Goal: Task Accomplishment & Management: Complete application form

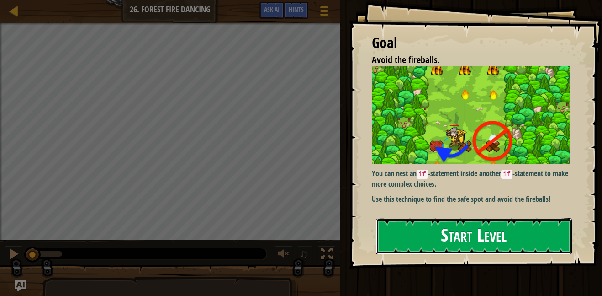
click at [447, 241] on button "Start Level" at bounding box center [474, 236] width 196 height 36
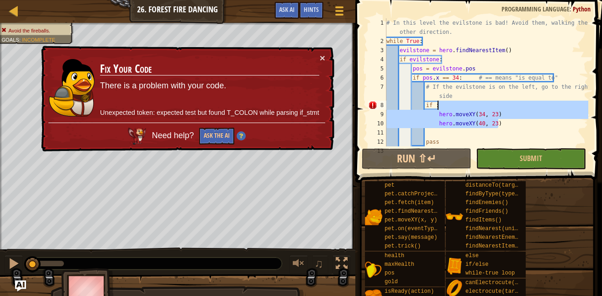
drag, startPoint x: 507, startPoint y: 121, endPoint x: 456, endPoint y: 110, distance: 51.9
click at [456, 110] on div "# In this level the evilstone is bad! Avoid them, walking the other direction. …" at bounding box center [487, 95] width 204 height 155
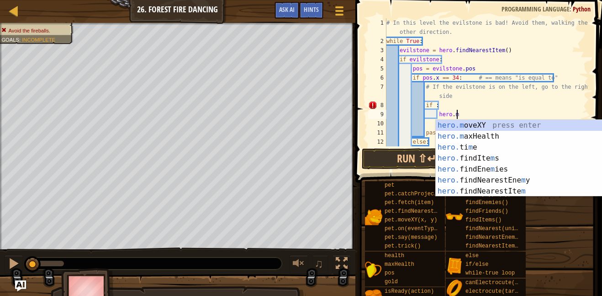
click at [504, 88] on div "# In this level the evilstone is bad! Avoid them, walking the other direction. …" at bounding box center [487, 100] width 204 height 165
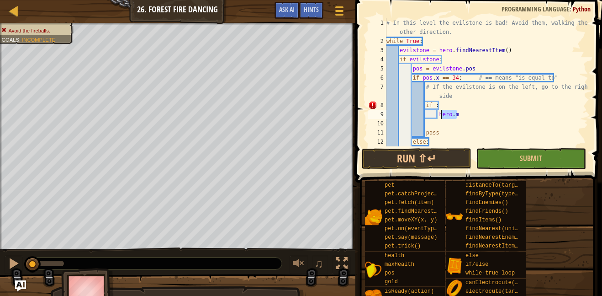
drag, startPoint x: 464, startPoint y: 113, endPoint x: 440, endPoint y: 112, distance: 24.2
click at [440, 112] on div "# In this level the evilstone is bad! Avoid them, walking the other direction. …" at bounding box center [487, 100] width 204 height 165
type textarea "h"
click at [443, 115] on div "# In this level the evilstone is bad! Avoid them, walking the other direction. …" at bounding box center [487, 100] width 204 height 165
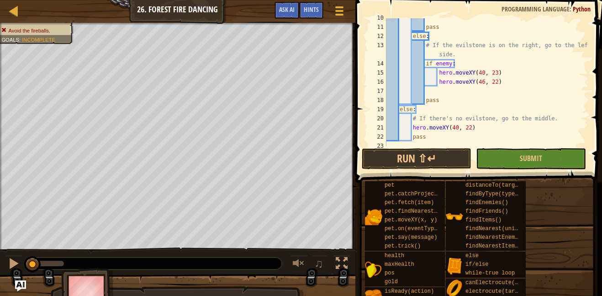
scroll to position [110, 0]
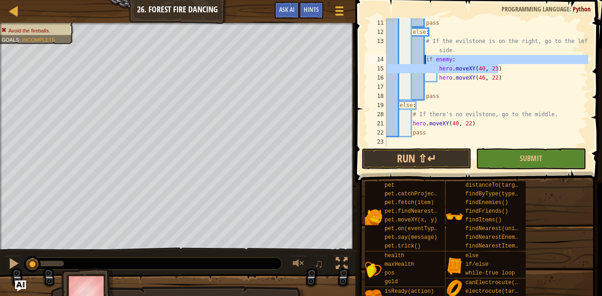
drag, startPoint x: 523, startPoint y: 65, endPoint x: 425, endPoint y: 61, distance: 97.9
click at [425, 61] on div "pass else : # If the evilstone is on the right, go to the left side. if enemy :…" at bounding box center [487, 91] width 204 height 146
type textarea "if enemy: hero.moveXY(40, 23)"
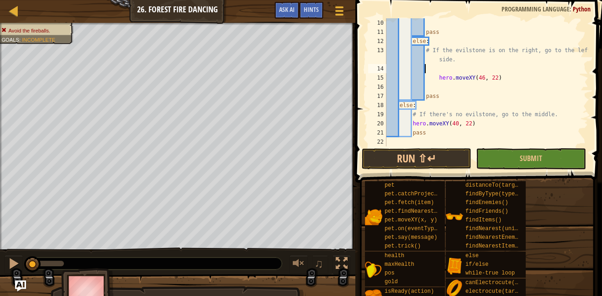
scroll to position [101, 0]
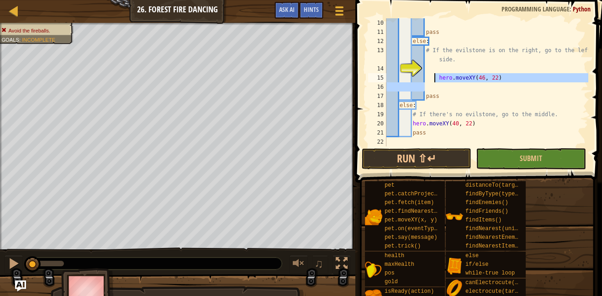
drag, startPoint x: 499, startPoint y: 83, endPoint x: 433, endPoint y: 80, distance: 65.9
click at [433, 80] on div "pass else : # If the evilstone is on the right, go to the left side. hero . mov…" at bounding box center [487, 91] width 204 height 146
type textarea "hero.moveXY(46, 22)"
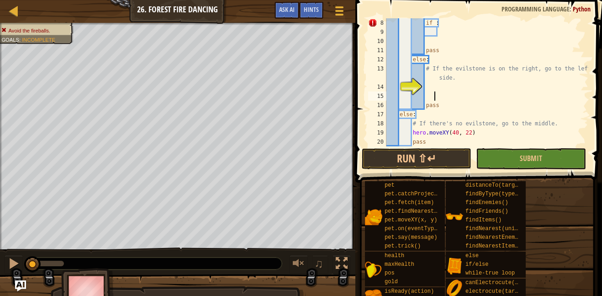
scroll to position [82, 0]
drag, startPoint x: 475, startPoint y: 135, endPoint x: 415, endPoint y: 131, distance: 60.0
click at [415, 131] on div "if : pass else : # If the evilstone is on the right, go to the left side. pass …" at bounding box center [487, 91] width 204 height 146
type textarea "h"
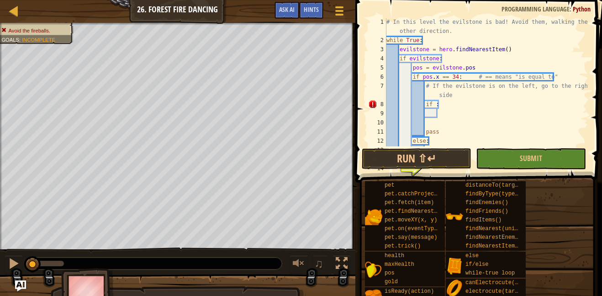
scroll to position [1, 0]
drag, startPoint x: 447, startPoint y: 107, endPoint x: 420, endPoint y: 103, distance: 27.7
click at [420, 103] on div "# In this level the evilstone is bad! Avoid them, walking the other direction. …" at bounding box center [487, 100] width 204 height 165
type textarea "if :"
click at [450, 112] on div "# In this level the evilstone is bad! Avoid them, walking the other direction. …" at bounding box center [487, 100] width 204 height 165
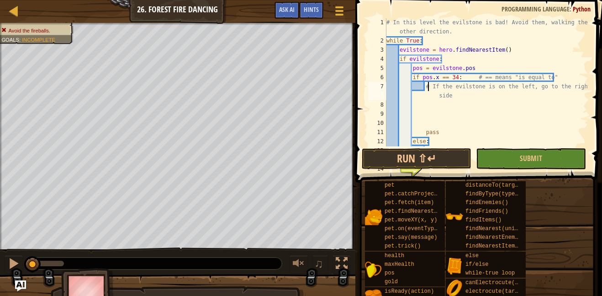
click at [427, 90] on div "# In this level the evilstone is bad! Avoid them, walking the other direction. …" at bounding box center [487, 100] width 204 height 165
click at [450, 96] on div "# In this level the evilstone is bad! Avoid them, walking the other direction. …" at bounding box center [487, 100] width 204 height 165
type textarea "# If the evilstone is on the left, go to the right sid"
click at [329, 10] on button "Game Menu" at bounding box center [339, 12] width 24 height 22
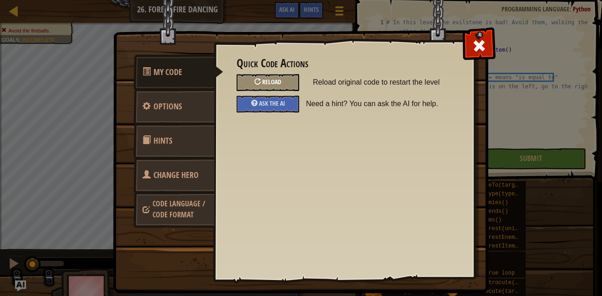
click at [283, 84] on div "Reload" at bounding box center [268, 82] width 63 height 17
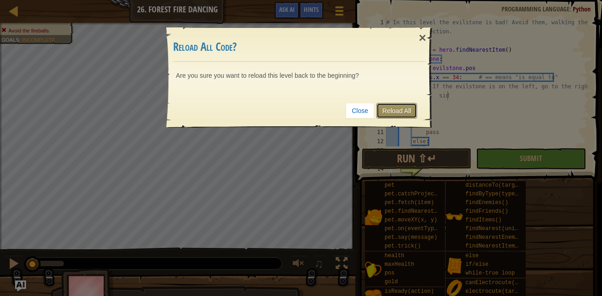
click at [386, 113] on link "Reload All" at bounding box center [397, 111] width 41 height 16
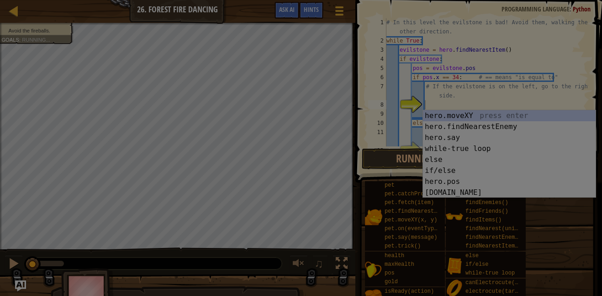
scroll to position [18, 0]
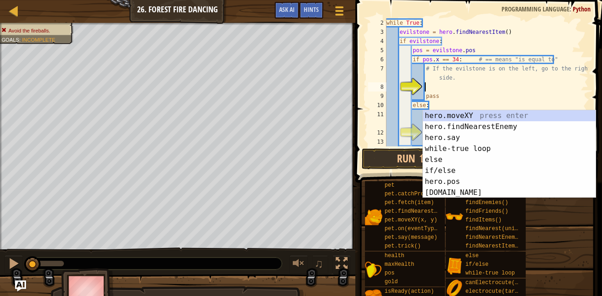
click at [501, 103] on div "while True : evilstone = hero . findNearestItem ( ) if evilstone : pos = evilst…" at bounding box center [487, 91] width 204 height 146
type textarea "else:"
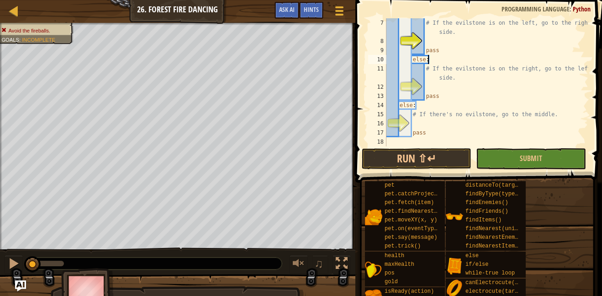
scroll to position [0, 0]
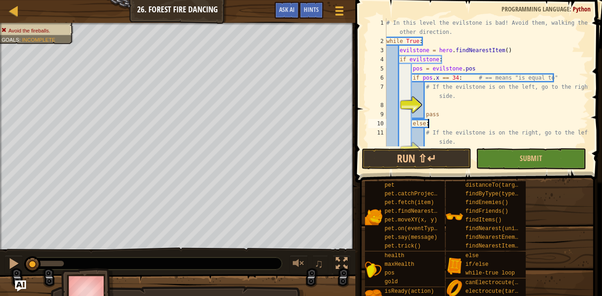
click at [428, 104] on div "# In this level the evilstone is bad! Avoid them, walking the other direction. …" at bounding box center [487, 95] width 204 height 155
click at [288, 8] on span "Ask AI" at bounding box center [287, 9] width 16 height 9
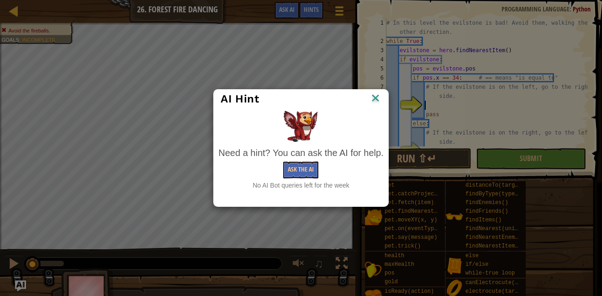
click at [377, 100] on img at bounding box center [376, 99] width 12 height 14
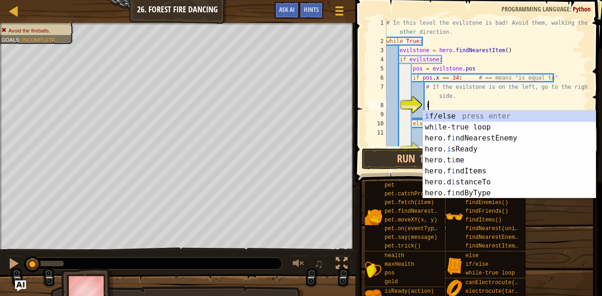
scroll to position [4, 6]
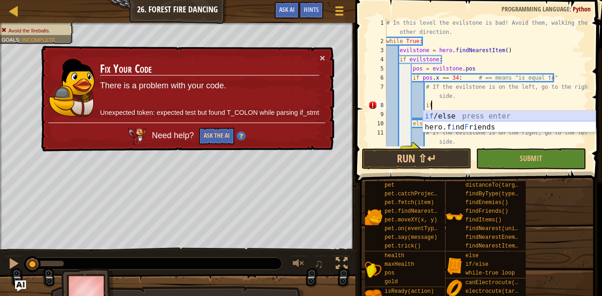
click at [515, 115] on div "if /else press enter hero.f i nd F riends press enter" at bounding box center [509, 133] width 173 height 44
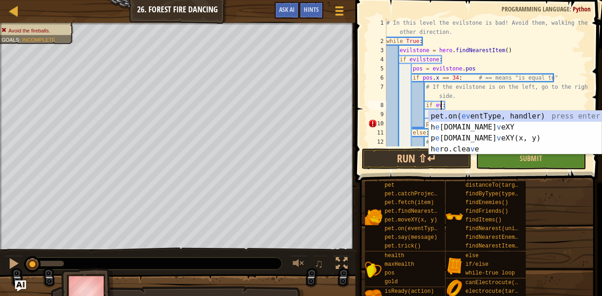
scroll to position [4, 8]
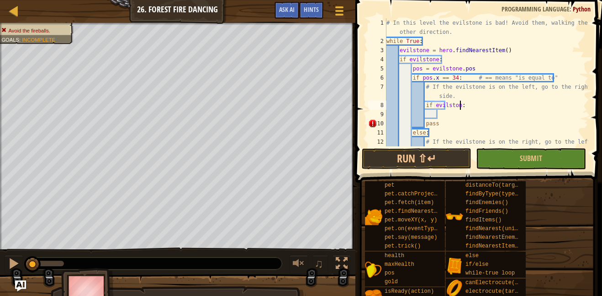
type textarea "if evilstone:"
click at [475, 112] on div "# In this level the evilstone is bad! Avoid them, walking the other direction. …" at bounding box center [487, 100] width 204 height 165
click at [492, 116] on div "# In this level the evilstone is bad! Avoid them, walking the other direction. …" at bounding box center [487, 100] width 204 height 165
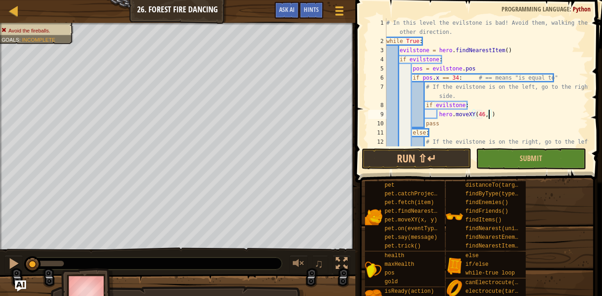
type textarea "hero.moveXY(46, 22)"
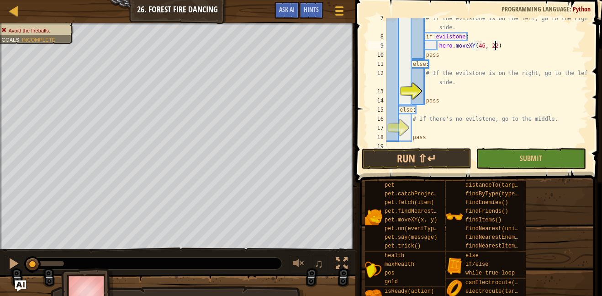
scroll to position [69, 0]
click at [432, 89] on div "# If the evilstone is on the left, go to the right side. if evilstone : hero . …" at bounding box center [487, 91] width 204 height 155
type textarea "i"
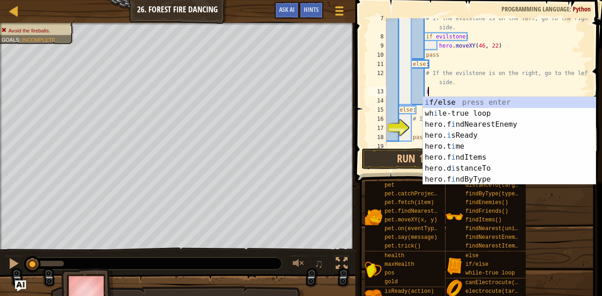
click at [453, 109] on div "i f/else press enter wh i le-true loop press enter hero.f i ndNearestEnemy pres…" at bounding box center [509, 152] width 173 height 110
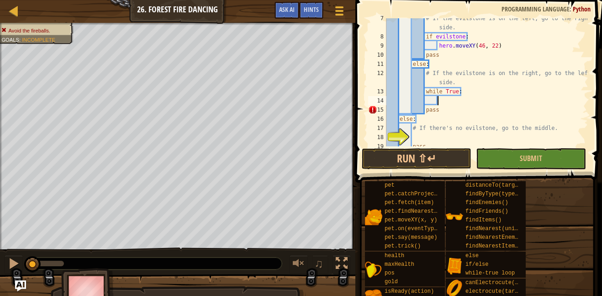
click at [470, 93] on div "# If the evilstone is on the left, go to the right side. if evilstone : hero . …" at bounding box center [487, 91] width 204 height 155
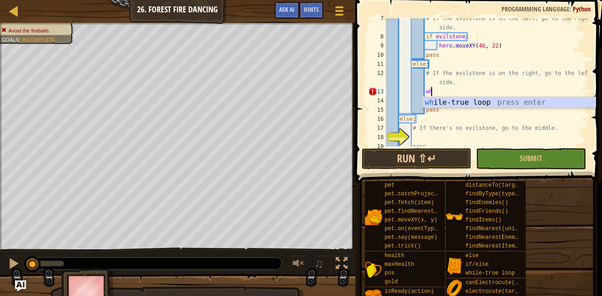
type textarea "w"
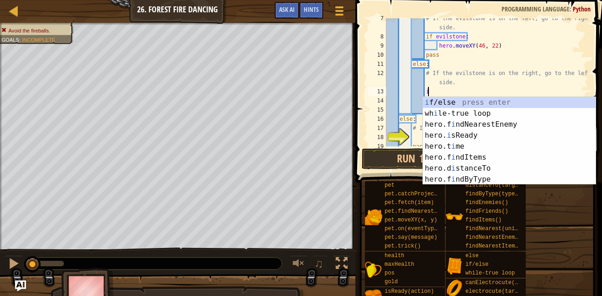
click at [447, 103] on div "i f/else press enter wh i le-true loop press enter hero.f i ndNearestEnemy pres…" at bounding box center [509, 152] width 173 height 110
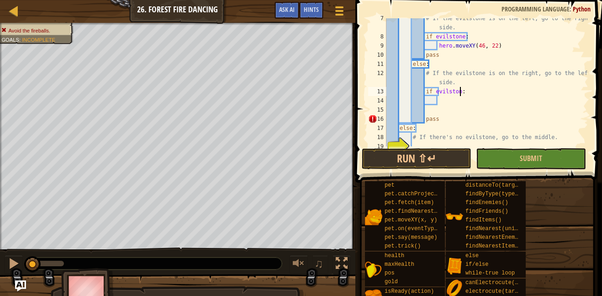
scroll to position [4, 11]
type textarea "if evilstone:"
click at [446, 106] on div "# If the evilstone is on the left, go to the right side. if evilstone : hero . …" at bounding box center [487, 91] width 204 height 155
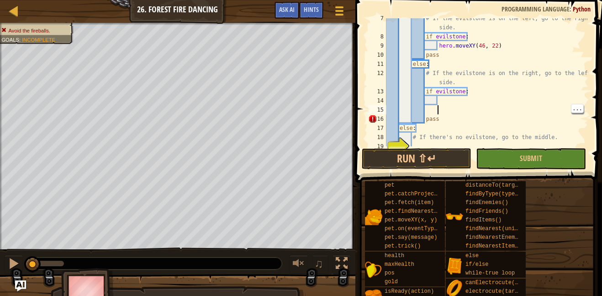
click at [437, 106] on div "# If the evilstone is on the left, go to the right side. if evilstone : hero . …" at bounding box center [487, 91] width 204 height 155
click at [440, 98] on div "# If the evilstone is on the left, go to the right side. if evilstone : hero . …" at bounding box center [487, 91] width 204 height 155
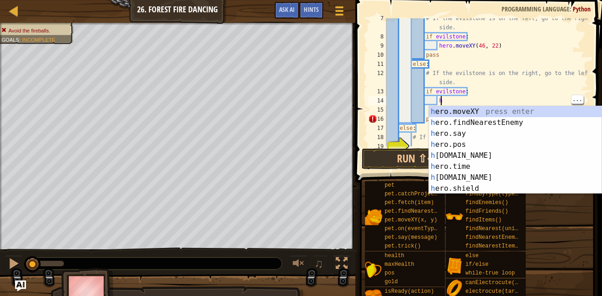
scroll to position [4, 7]
click at [473, 112] on div "h ero.moveXY press enter h ero.findNearestEnemy press enter h ero.say press ent…" at bounding box center [515, 161] width 173 height 110
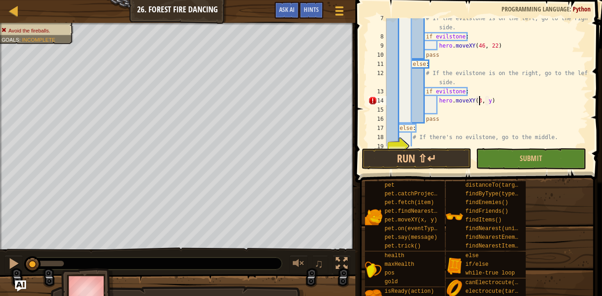
scroll to position [4, 14]
click at [492, 99] on div "# If the evilstone is on the left, go to the right side. if evilstone : hero . …" at bounding box center [487, 91] width 204 height 155
type textarea "hero.moveXY(34, 23)"
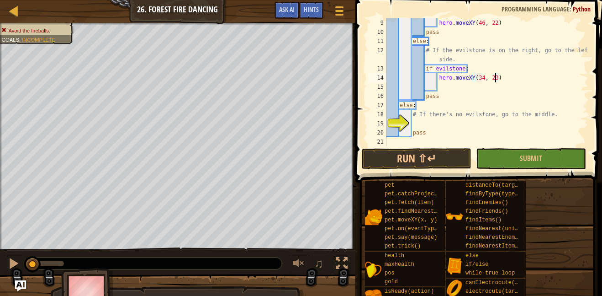
click at [428, 123] on div "hero . moveXY ( 46 , 22 ) pass else : # If the evilstone is on the right, go to…" at bounding box center [487, 91] width 204 height 146
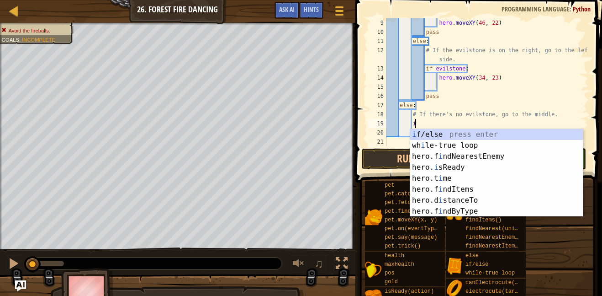
click at [438, 129] on div "i f/else press enter wh i le-true loop press enter hero.f i ndNearestEnemy pres…" at bounding box center [496, 184] width 173 height 110
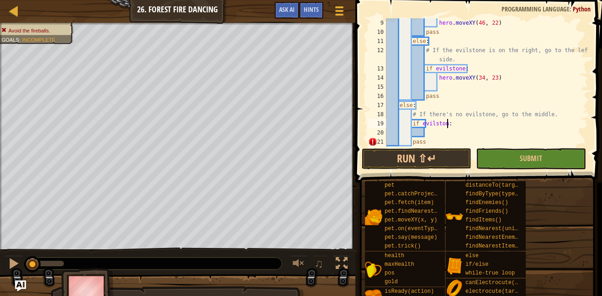
scroll to position [4, 9]
click at [433, 138] on div "hero . moveXY ( 46 , 22 ) pass else : # If the evilstone is on the right, go to…" at bounding box center [487, 91] width 204 height 146
type textarea "pass"
click at [424, 129] on div "hero . moveXY ( 46 , 22 ) pass else : # If the evilstone is on the right, go to…" at bounding box center [487, 91] width 204 height 146
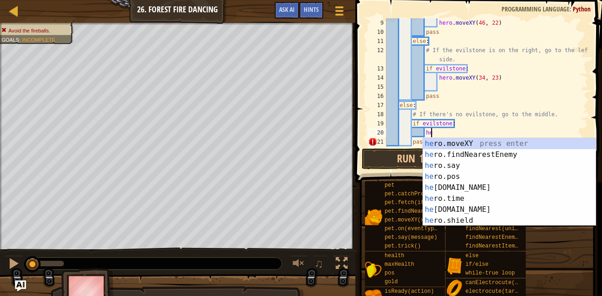
scroll to position [4, 6]
click at [429, 141] on div "her o.moveXY press enter her o.findNearestEnemy press enter her o.say press ent…" at bounding box center [509, 193] width 173 height 110
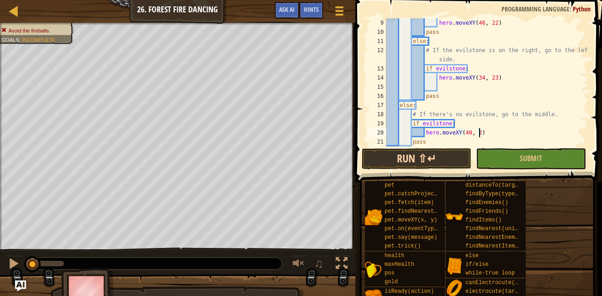
scroll to position [4, 14]
type textarea "hero.moveXY(40, 23)"
click at [421, 157] on button "Run ⇧↵" at bounding box center [417, 158] width 110 height 21
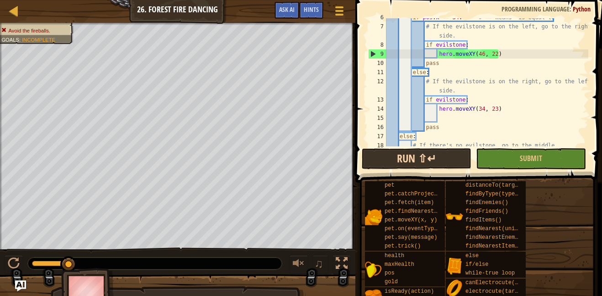
scroll to position [60, 0]
click at [441, 164] on button "Run ⇧↵" at bounding box center [417, 158] width 110 height 21
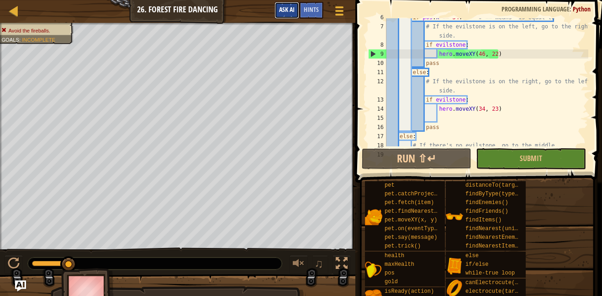
click at [292, 14] on button "Ask AI" at bounding box center [287, 10] width 25 height 17
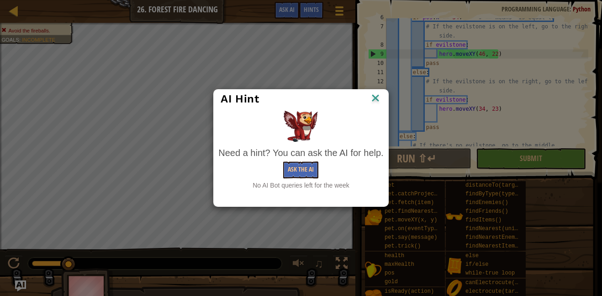
click at [378, 98] on img at bounding box center [376, 99] width 12 height 14
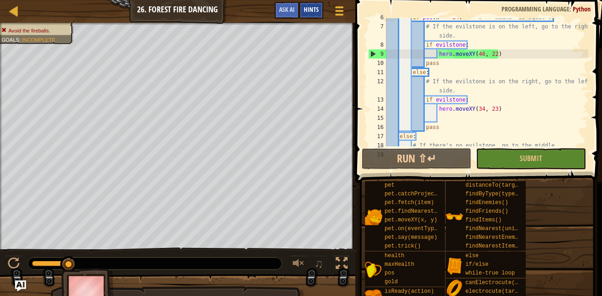
click at [315, 14] on div "Hints" at bounding box center [311, 10] width 24 height 17
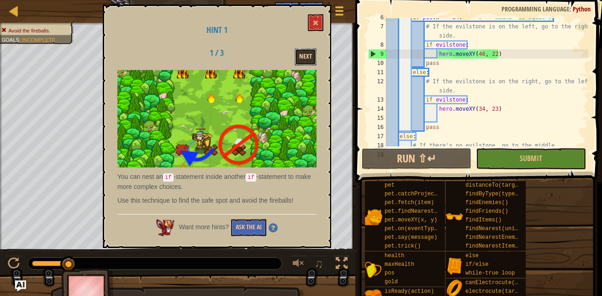
click at [308, 57] on button "Next" at bounding box center [306, 56] width 22 height 17
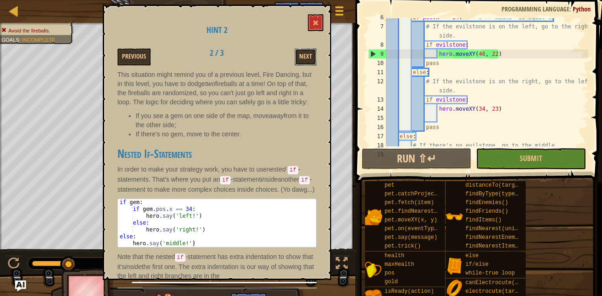
click at [308, 57] on button "Next" at bounding box center [306, 56] width 22 height 17
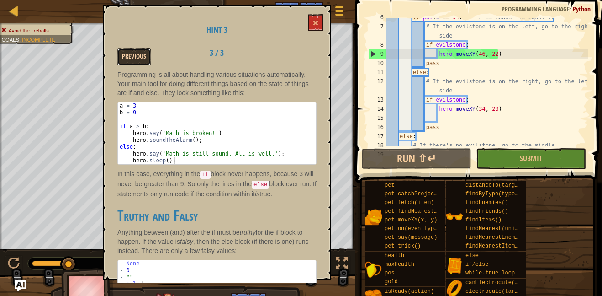
click at [135, 52] on button "Previous" at bounding box center [133, 56] width 33 height 17
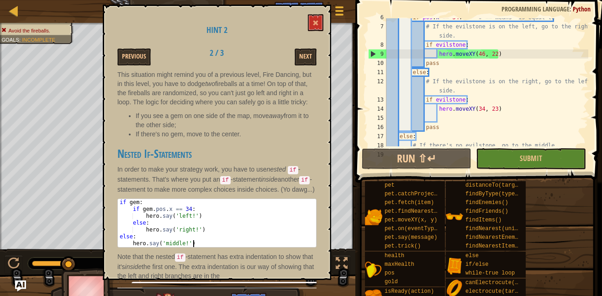
drag, startPoint x: 121, startPoint y: 209, endPoint x: 208, endPoint y: 249, distance: 95.9
click at [208, 249] on div "if gem : if gem . pos . x == 34 : hero . say ( 'left!' ) else : hero . say ( 'r…" at bounding box center [217, 230] width 198 height 62
click at [198, 247] on div "if gem : if gem . pos . x == 34 : hero . say ( 'left!' ) else : hero . say ( 'r…" at bounding box center [217, 223] width 198 height 48
drag, startPoint x: 119, startPoint y: 210, endPoint x: 113, endPoint y: 210, distance: 5.9
click at [113, 210] on div "Hint 2 Previous 2 / 3 Next This situation might remind you of a previous level,…" at bounding box center [217, 142] width 229 height 275
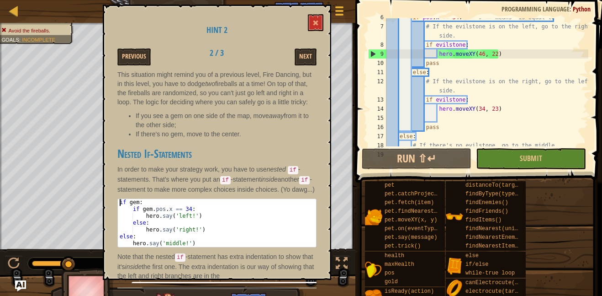
click at [123, 211] on div "if gem : if gem . pos . x == 34 : hero . say ( 'left!' ) else : hero . say ( 'r…" at bounding box center [217, 230] width 198 height 62
drag, startPoint x: 204, startPoint y: 250, endPoint x: 111, endPoint y: 205, distance: 102.8
click at [111, 205] on div "Hint 2 Previous 2 / 3 Next This situation might remind you of a previous level,…" at bounding box center [217, 142] width 229 height 275
click at [193, 247] on div "if gem : if gem . pos . x == 34 : hero . say ( 'left!' ) else : hero . say ( 'r…" at bounding box center [217, 223] width 198 height 48
click at [194, 249] on div "if gem : if gem . pos . x == 34 : hero . say ( 'left!' ) else : hero . say ( 'r…" at bounding box center [217, 230] width 198 height 62
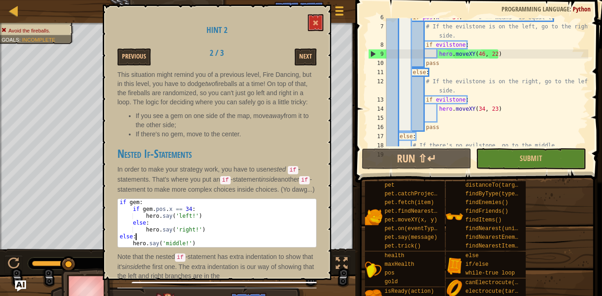
drag, startPoint x: 196, startPoint y: 250, endPoint x: 182, endPoint y: 248, distance: 13.8
click at [182, 248] on div "if gem : if gem . pos . x == 34 : hero . say ( 'left!' ) else : hero . say ( 'r…" at bounding box center [217, 230] width 198 height 62
click at [218, 247] on div "if gem : if gem . pos . x == 34 : hero . say ( 'left!' ) else : hero . say ( 'r…" at bounding box center [217, 223] width 198 height 48
click at [217, 247] on div "if gem : if gem . pos . x == 34 : hero . say ( 'left!' ) else : hero . say ( 'r…" at bounding box center [217, 230] width 198 height 62
drag, startPoint x: 120, startPoint y: 210, endPoint x: 215, endPoint y: 260, distance: 106.7
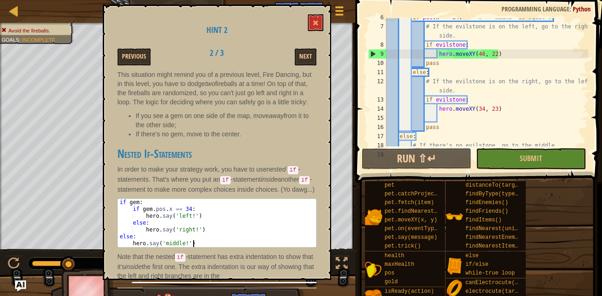
click at [215, 260] on div "This situation might remind you of a previous level, Fire Dancing, but in this …" at bounding box center [216, 176] width 199 height 213
type textarea "else: hero.say('middle!')"
click at [314, 58] on button "Next" at bounding box center [306, 56] width 22 height 17
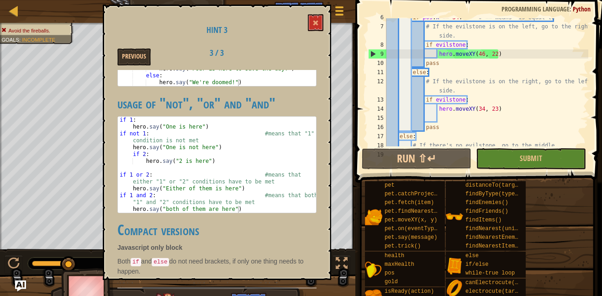
scroll to position [518, 0]
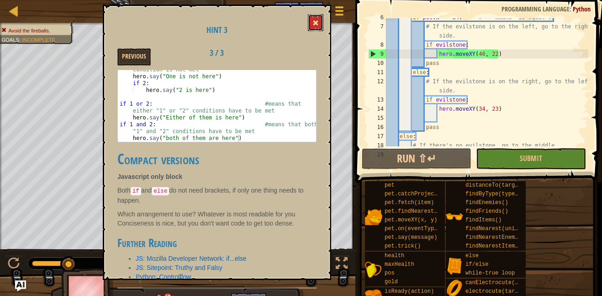
click at [321, 26] on button at bounding box center [316, 22] width 16 height 17
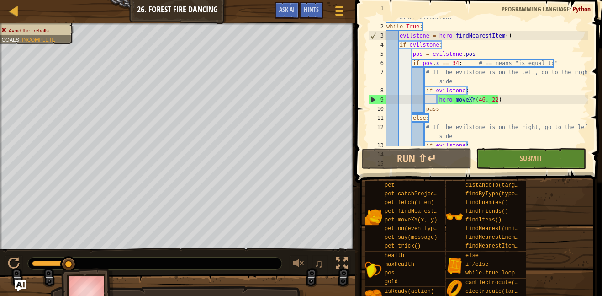
scroll to position [5, 0]
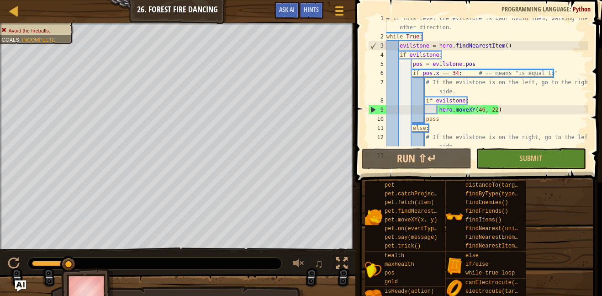
click at [427, 130] on div "# In this level the evilstone is bad! Avoid them, walking the other direction. …" at bounding box center [487, 96] width 204 height 165
click at [426, 130] on div "# In this level the evilstone is bad! Avoid them, walking the other direction. …" at bounding box center [487, 96] width 204 height 165
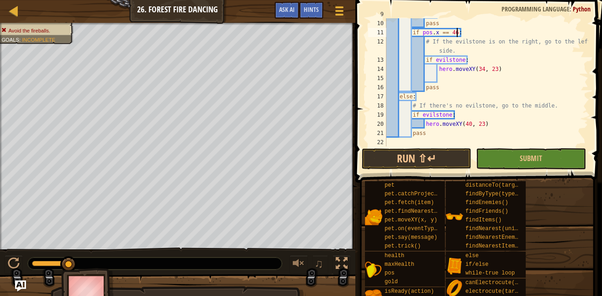
scroll to position [100, 0]
click at [456, 115] on div "hero . moveXY ( 46 , 22 ) pass if pos . x == 46 : # If the evilstone is on the …" at bounding box center [487, 83] width 204 height 146
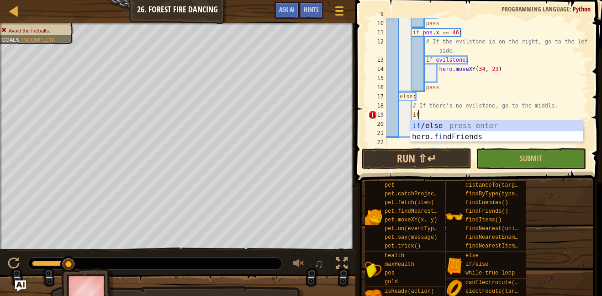
type textarea "i"
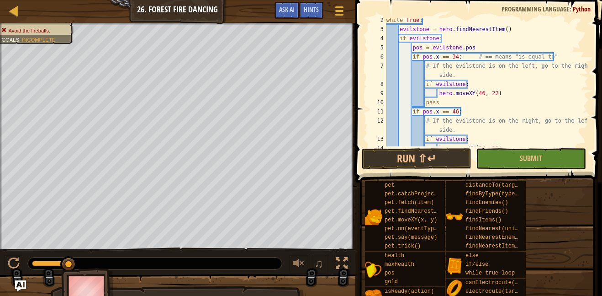
scroll to position [0, 0]
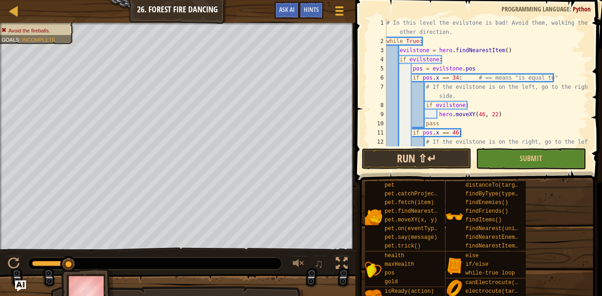
type textarea "hero.moveXY(40, 23)"
click at [418, 163] on button "Run ⇧↵" at bounding box center [417, 158] width 110 height 21
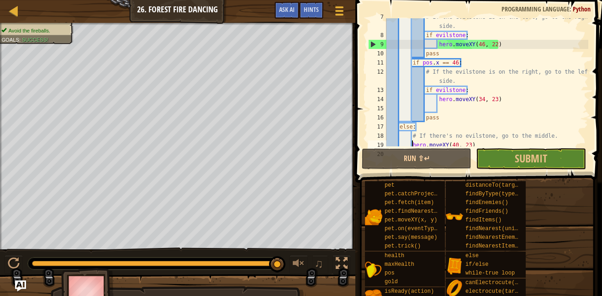
scroll to position [91, 0]
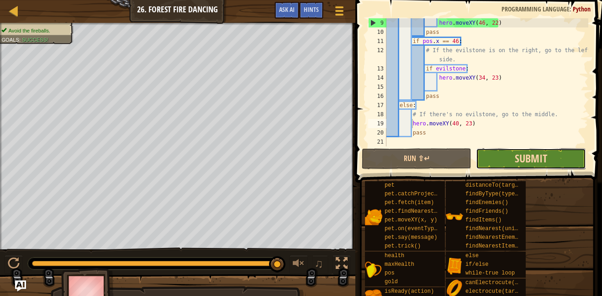
click at [533, 159] on span "Submit" at bounding box center [531, 158] width 32 height 15
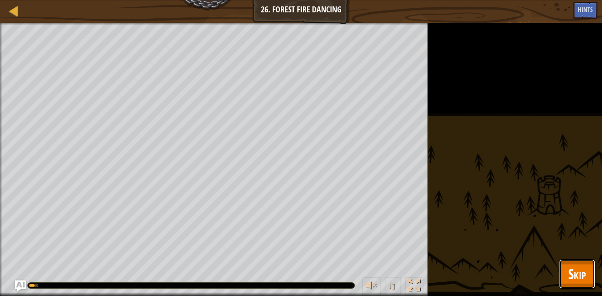
click at [564, 280] on button "Skip" at bounding box center [577, 273] width 36 height 29
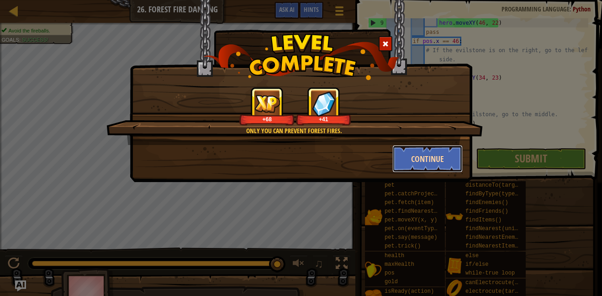
click at [431, 155] on button "Continue" at bounding box center [428, 158] width 71 height 27
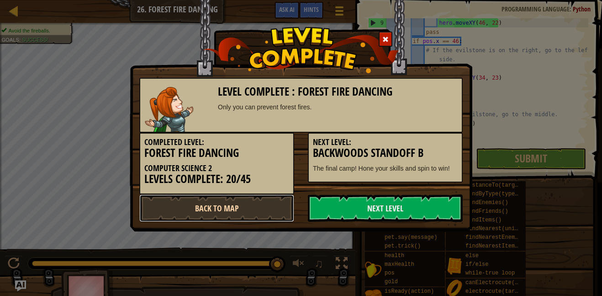
click at [255, 207] on link "Back to Map" at bounding box center [216, 207] width 155 height 27
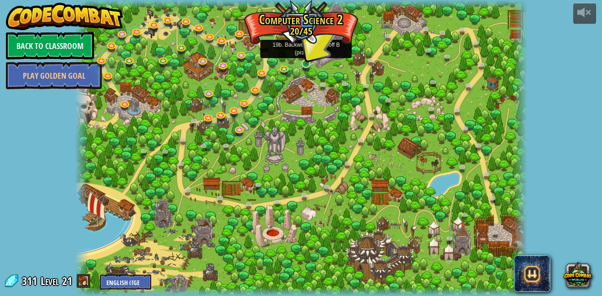
click at [306, 59] on img at bounding box center [306, 52] width 11 height 25
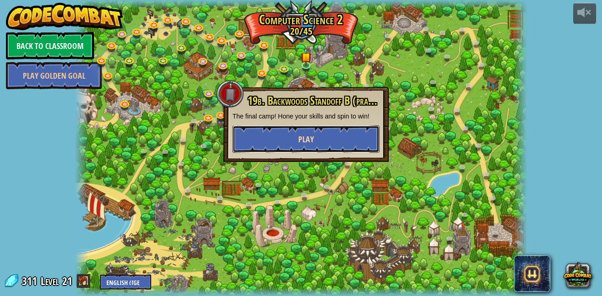
click at [282, 139] on button "Play" at bounding box center [306, 138] width 147 height 27
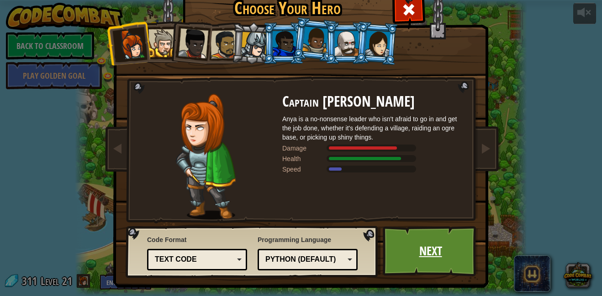
click at [407, 245] on link "Next" at bounding box center [431, 251] width 96 height 50
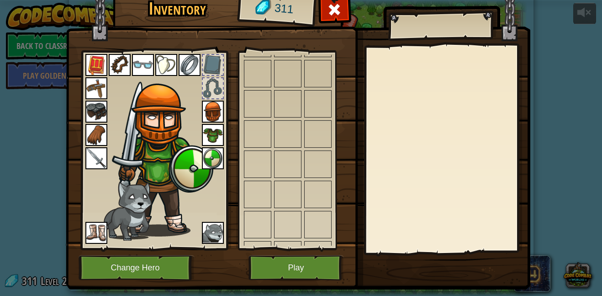
scroll to position [631, 0]
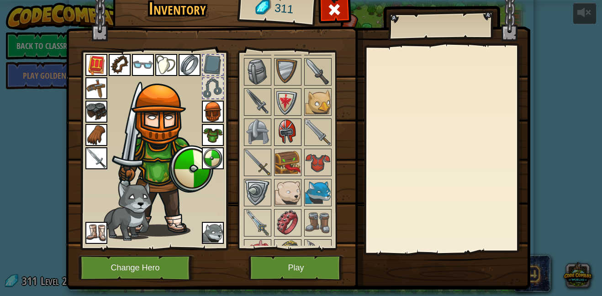
click at [288, 136] on img at bounding box center [288, 132] width 26 height 26
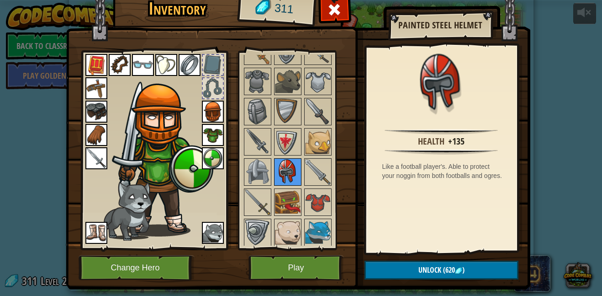
scroll to position [590, 0]
click at [259, 174] on img at bounding box center [258, 173] width 26 height 26
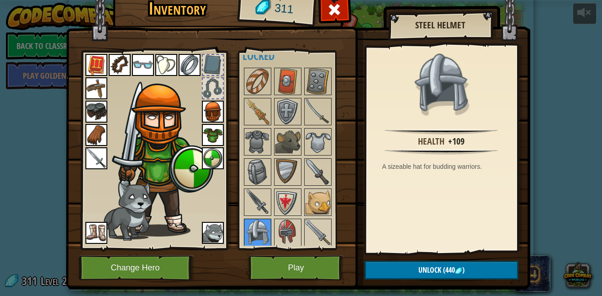
scroll to position [532, 0]
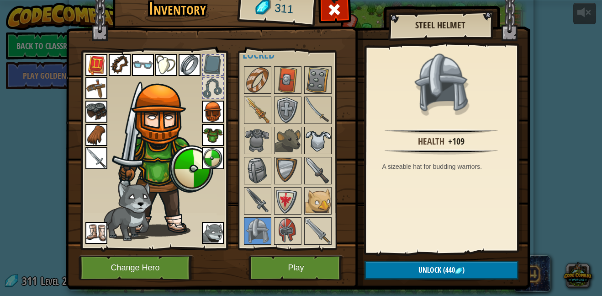
click at [323, 142] on img at bounding box center [318, 141] width 26 height 26
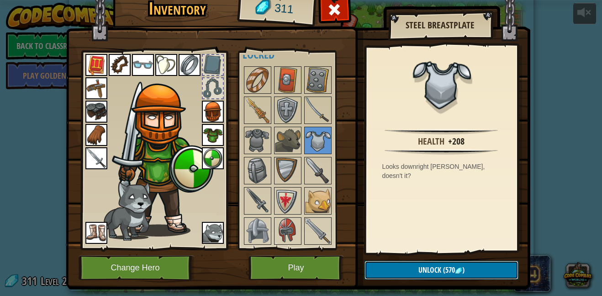
click at [393, 271] on button "Unlock (570 )" at bounding box center [442, 270] width 154 height 19
click at [253, 135] on img at bounding box center [258, 141] width 26 height 26
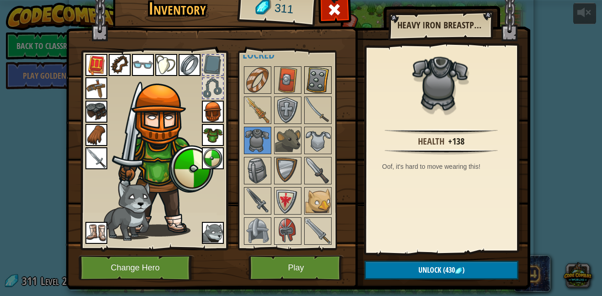
click at [322, 87] on img at bounding box center [318, 80] width 26 height 26
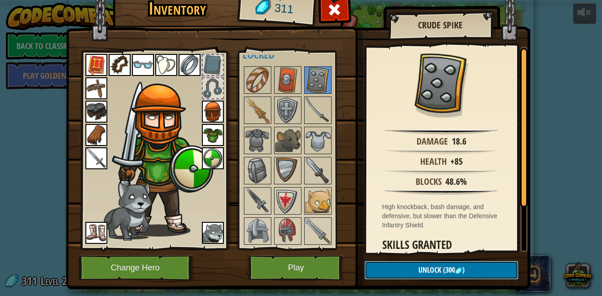
click at [415, 268] on button "Unlock (300 )" at bounding box center [442, 270] width 154 height 19
click at [415, 268] on button "Confirm" at bounding box center [442, 270] width 154 height 19
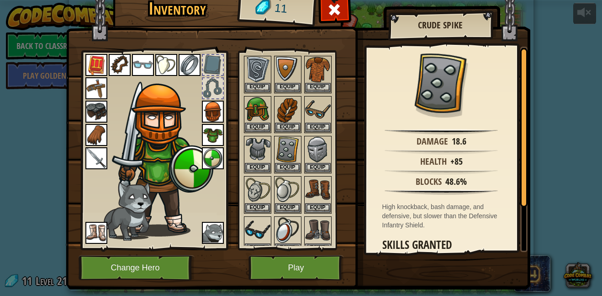
scroll to position [153, 0]
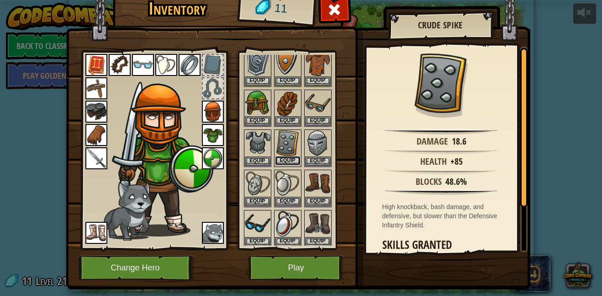
click at [291, 160] on button "Equip" at bounding box center [288, 161] width 26 height 10
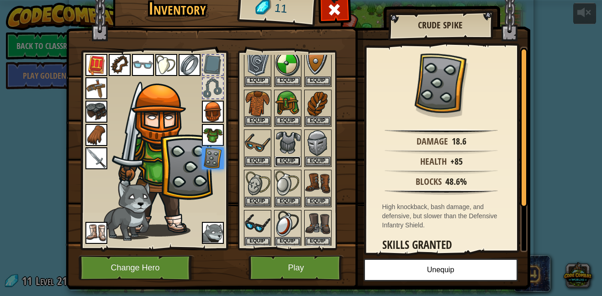
click at [291, 160] on button "Equip" at bounding box center [288, 161] width 26 height 10
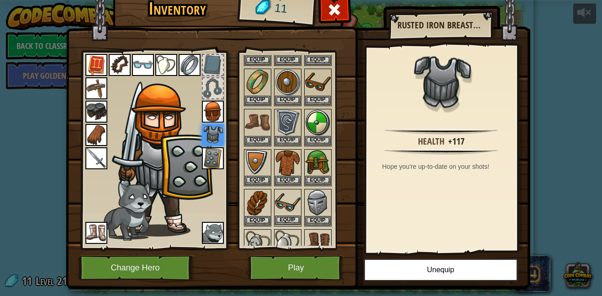
scroll to position [94, 0]
click at [314, 215] on button "Equip" at bounding box center [318, 220] width 26 height 10
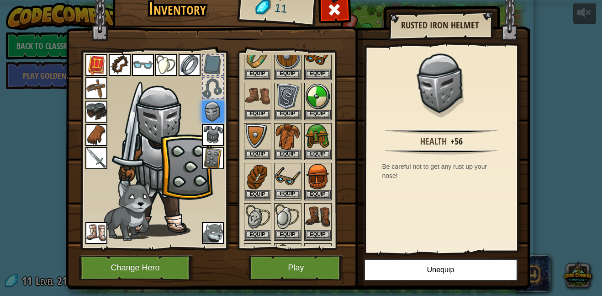
scroll to position [143, 0]
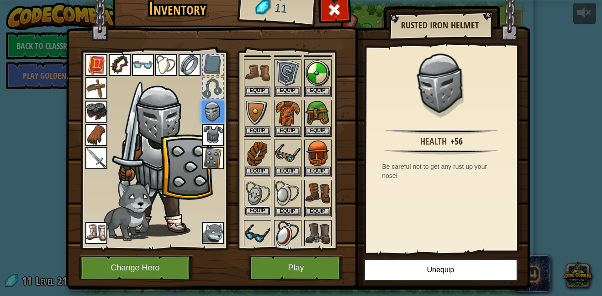
click at [261, 207] on button "Equip" at bounding box center [258, 211] width 26 height 10
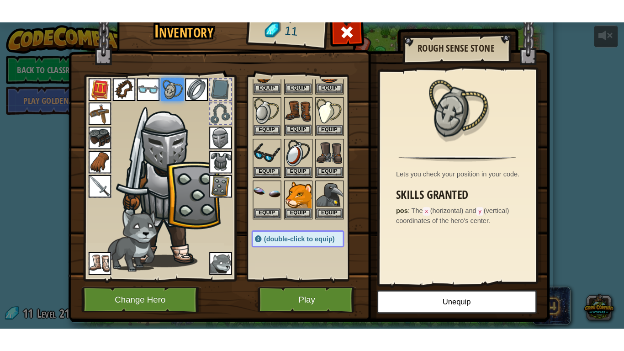
scroll to position [252, 0]
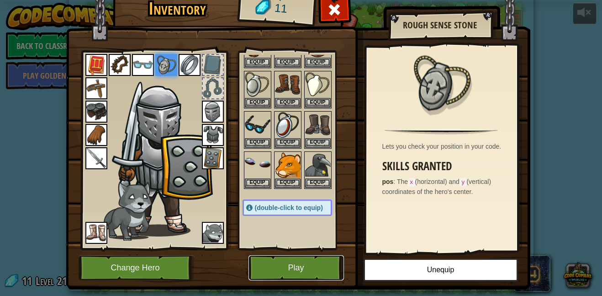
click at [287, 272] on button "Play" at bounding box center [297, 267] width 96 height 25
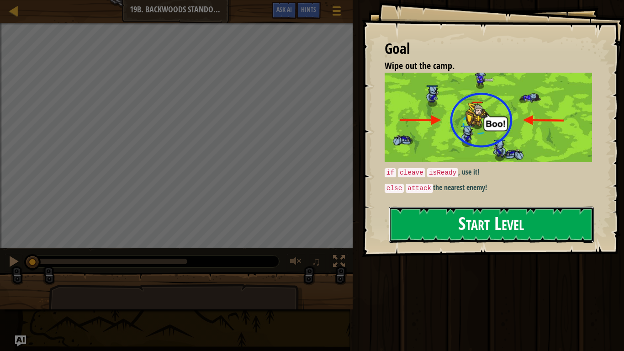
click at [463, 229] on button "Start Level" at bounding box center [491, 225] width 205 height 36
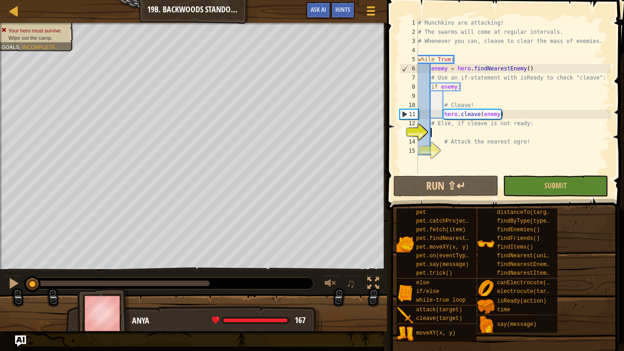
scroll to position [4, 2]
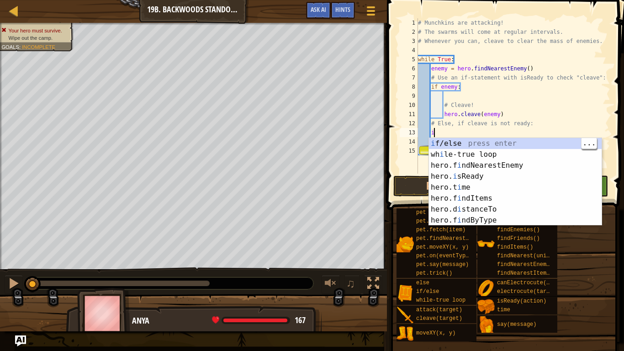
click at [444, 141] on div "i f/else press enter wh i le-true loop press enter hero.f i ndNearestEnemy pres…" at bounding box center [515, 193] width 173 height 110
type textarea "if enemy:"
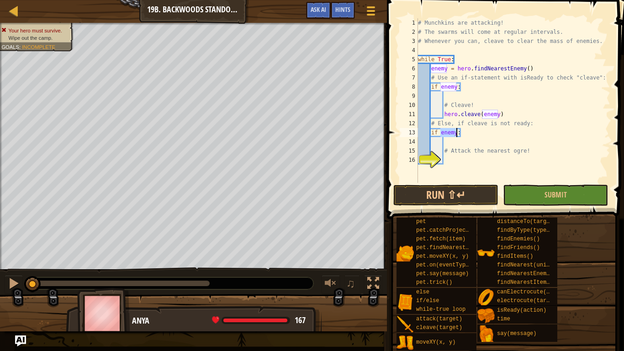
click at [451, 164] on div "# Munchkins are attacking! # The swarms will come at regular intervals. # Whene…" at bounding box center [513, 109] width 194 height 183
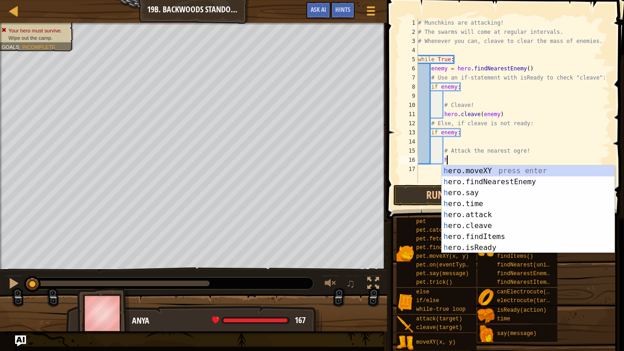
click at [451, 215] on div "h ero.moveXY press enter h ero.findNearestEnemy press enter h ero.say press ent…" at bounding box center [528, 220] width 173 height 110
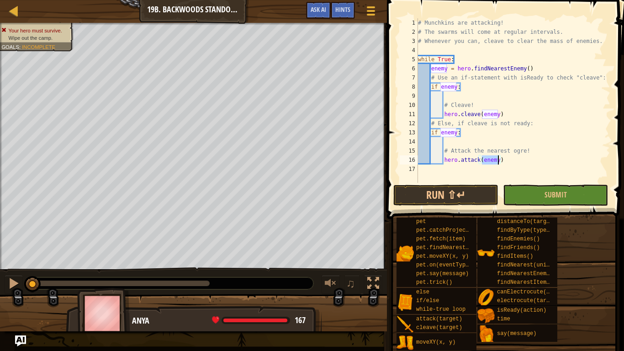
click at [501, 159] on div "# Munchkins are attacking! # The swarms will come at regular intervals. # Whene…" at bounding box center [513, 109] width 194 height 183
click at [476, 160] on div "# Munchkins are attacking! # The swarms will come at regular intervals. # Whene…" at bounding box center [513, 109] width 194 height 183
click at [478, 160] on div "# Munchkins are attacking! # The swarms will come at regular intervals. # Whene…" at bounding box center [513, 109] width 194 height 183
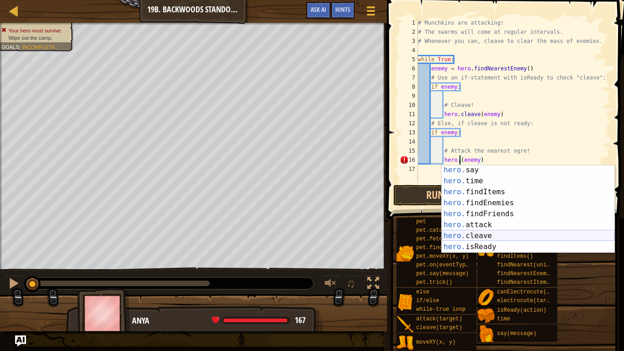
scroll to position [24, 0]
click at [500, 238] on div "hero. say press enter hero. time press enter hero. findItems press enter hero. …" at bounding box center [528, 219] width 173 height 110
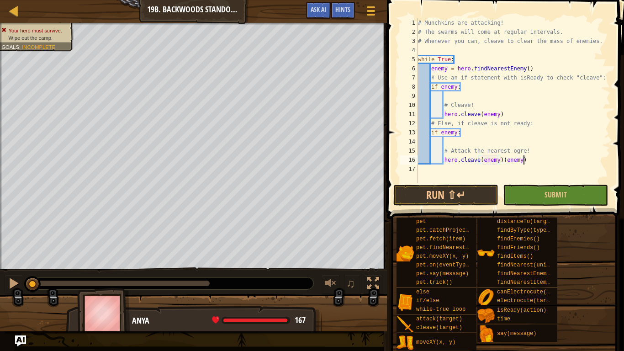
click at [526, 162] on div "# Munchkins are attacking! # The swarms will come at regular intervals. # Whene…" at bounding box center [513, 109] width 194 height 183
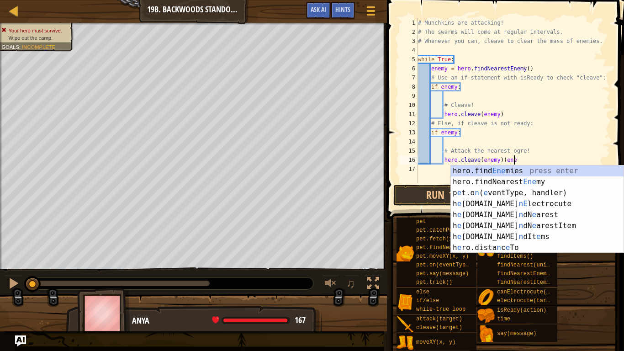
scroll to position [0, 0]
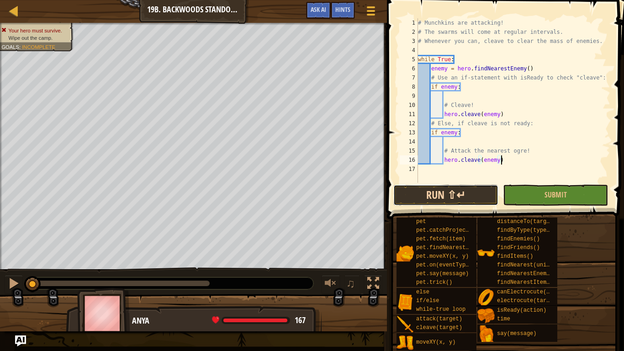
click at [467, 191] on button "Run ⇧↵" at bounding box center [446, 195] width 105 height 21
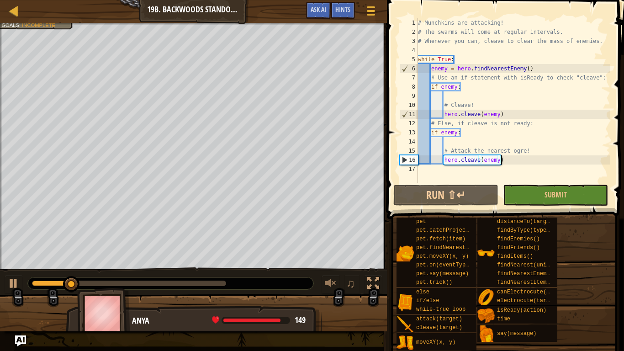
click at [479, 159] on div "# Munchkins are attacking! # The swarms will come at regular intervals. # Whene…" at bounding box center [513, 109] width 194 height 183
click at [476, 162] on div "# Munchkins are attacking! # The swarms will come at regular intervals. # Whene…" at bounding box center [513, 109] width 194 height 183
click at [479, 161] on div "# Munchkins are attacking! # The swarms will come at regular intervals. # Whene…" at bounding box center [513, 109] width 194 height 183
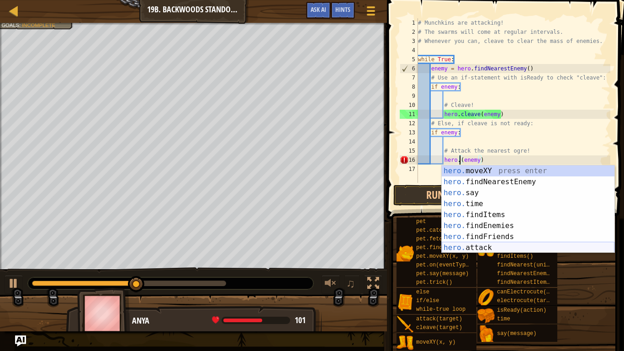
click at [490, 248] on div "hero. moveXY press enter hero. findNearestEnemy press enter hero. say press ent…" at bounding box center [528, 220] width 173 height 110
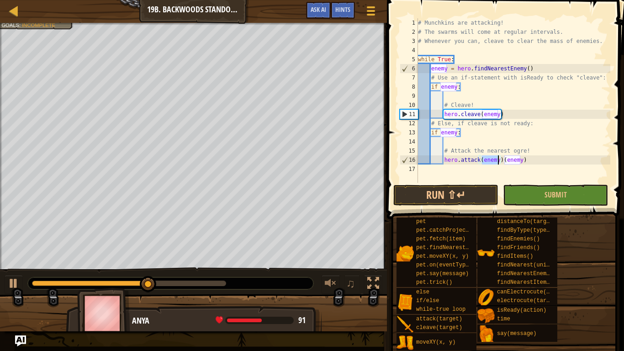
click at [527, 159] on div "# Munchkins are attacking! # The swarms will come at regular intervals. # Whene…" at bounding box center [513, 109] width 194 height 183
type textarea "hero.attack(enemy)"
click at [501, 163] on div "# Munchkins are attacking! # The swarms will come at regular intervals. # Whene…" at bounding box center [513, 109] width 194 height 183
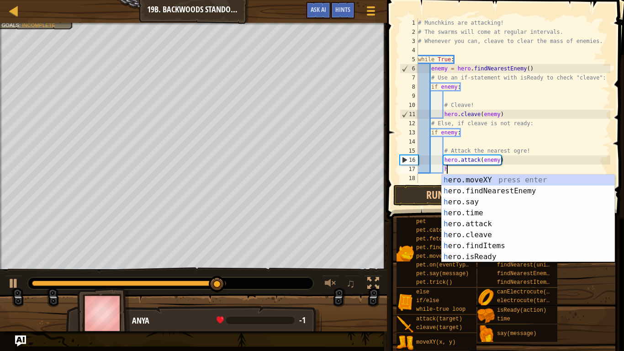
scroll to position [4, 4]
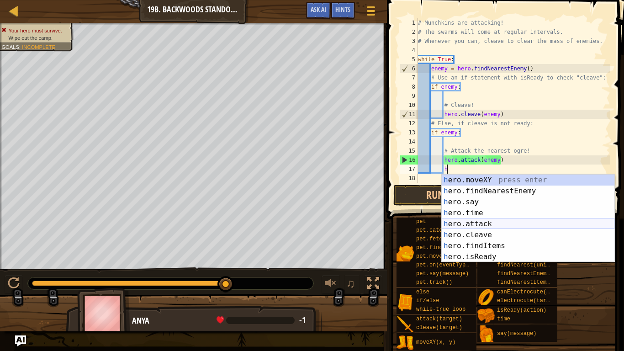
click at [499, 223] on div "h ero.moveXY press enter h ero.findNearestEnemy press enter h ero.say press ent…" at bounding box center [528, 230] width 173 height 110
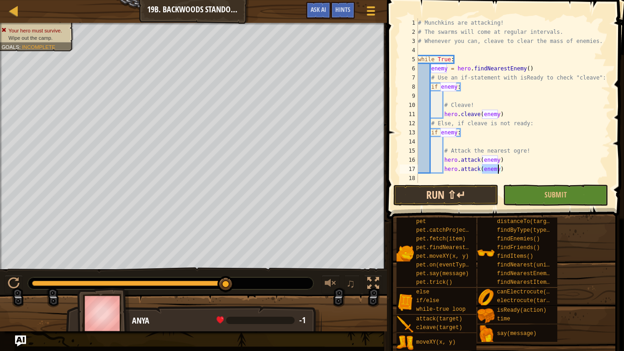
type textarea "hero.attack(enemy)"
click at [468, 197] on button "Run ⇧↵" at bounding box center [446, 195] width 105 height 21
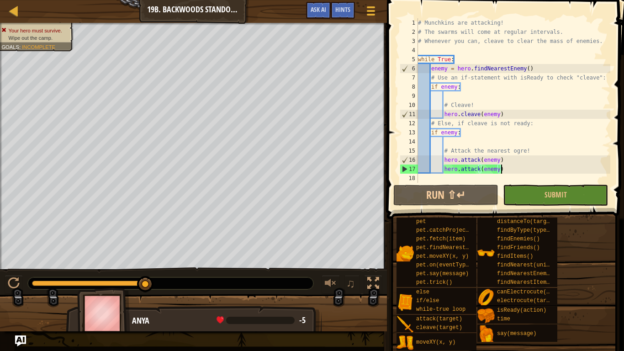
click at [504, 171] on div "# Munchkins are attacking! # The swarms will come at regular intervals. # Whene…" at bounding box center [513, 109] width 194 height 183
click at [450, 96] on div "# Munchkins are attacking! # The swarms will come at regular intervals. # Whene…" at bounding box center [513, 109] width 194 height 183
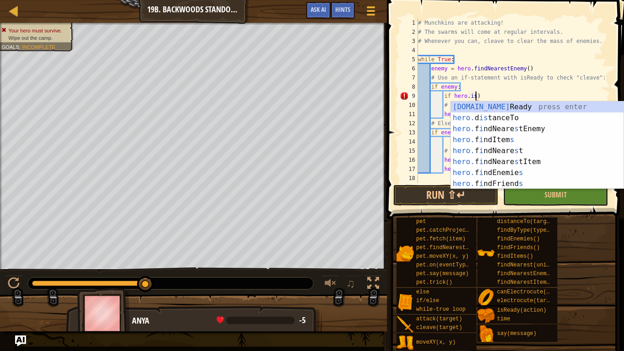
scroll to position [4, 8]
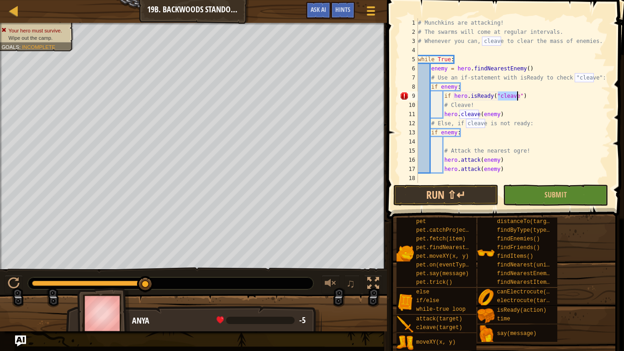
click at [501, 172] on div "# Munchkins are attacking! # The swarms will come at regular intervals. # Whene…" at bounding box center [513, 109] width 194 height 183
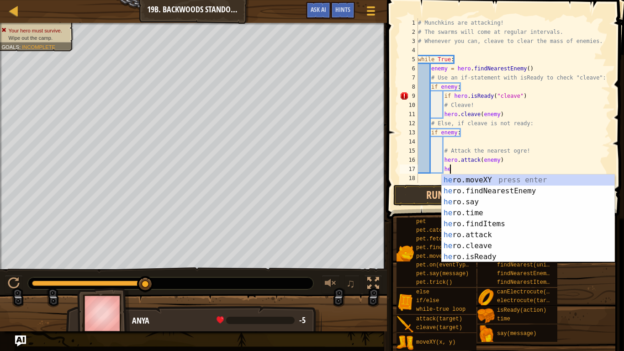
type textarea "h"
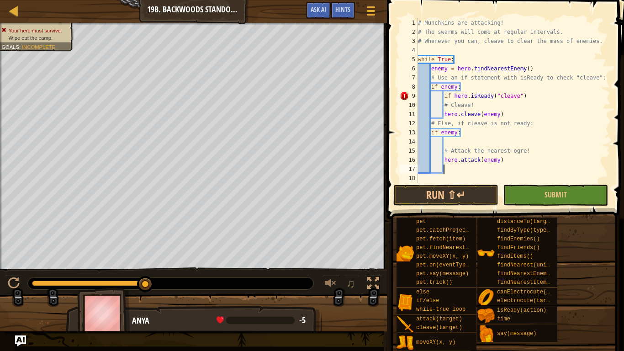
scroll to position [4, 3]
click at [463, 133] on div "# Munchkins are attacking! # The swarms will come at regular intervals. # Whene…" at bounding box center [513, 109] width 194 height 183
type textarea "i"
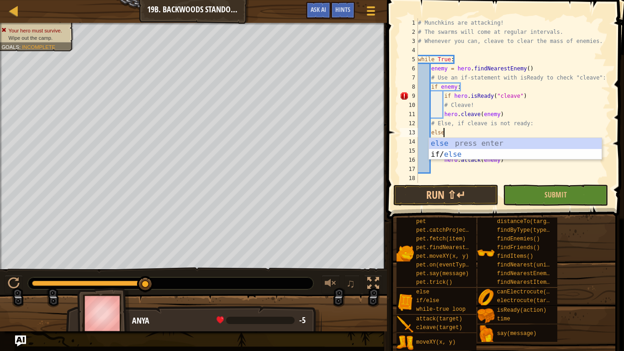
type textarea "else:"
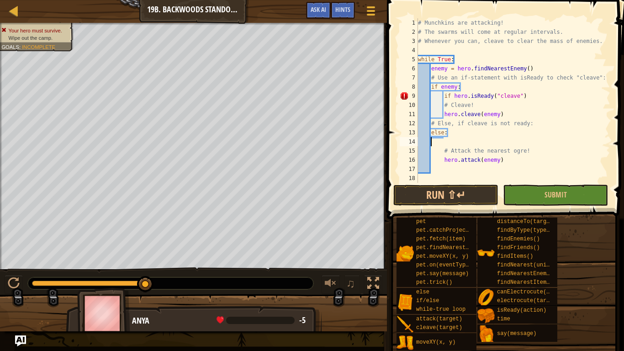
scroll to position [4, 0]
click at [526, 96] on div "# Munchkins are attacking! # The swarms will come at regular intervals. # Whene…" at bounding box center [513, 109] width 194 height 183
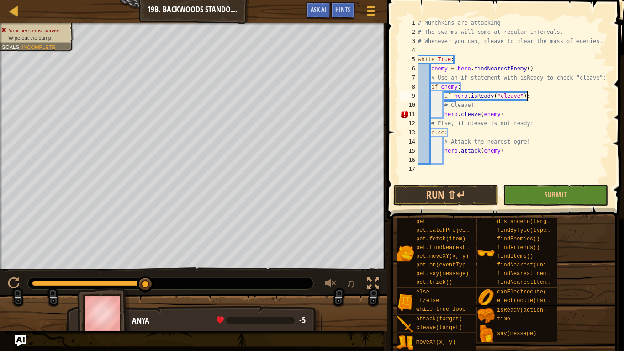
click at [444, 104] on div "# Munchkins are attacking! # The swarms will come at regular intervals. # Whene…" at bounding box center [513, 109] width 194 height 183
click at [521, 120] on div "# Munchkins are attacking! # The swarms will come at regular intervals. # Whene…" at bounding box center [513, 109] width 194 height 183
click at [535, 134] on div "# Munchkins are attacking! # The swarms will come at regular intervals. # Whene…" at bounding box center [513, 109] width 194 height 183
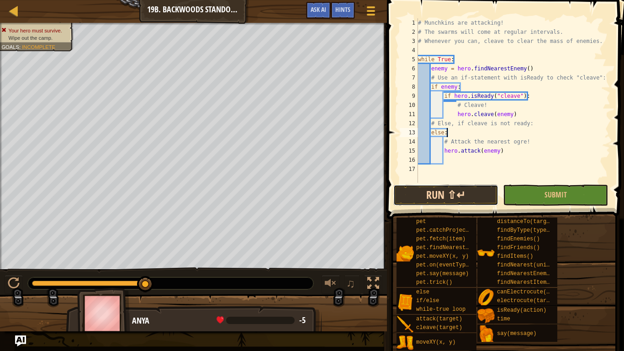
click at [458, 192] on button "Run ⇧↵" at bounding box center [446, 195] width 105 height 21
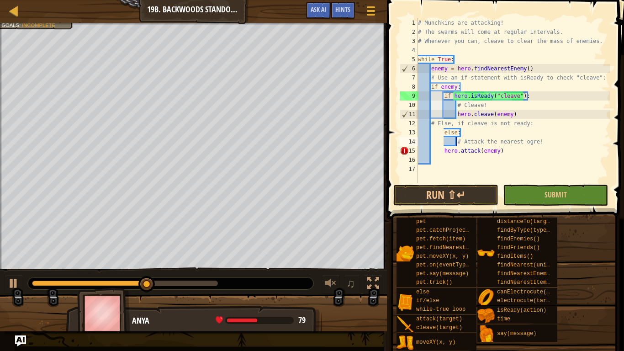
click at [444, 148] on div "# Munchkins are attacking! # The swarms will come at regular intervals. # Whene…" at bounding box center [513, 109] width 194 height 183
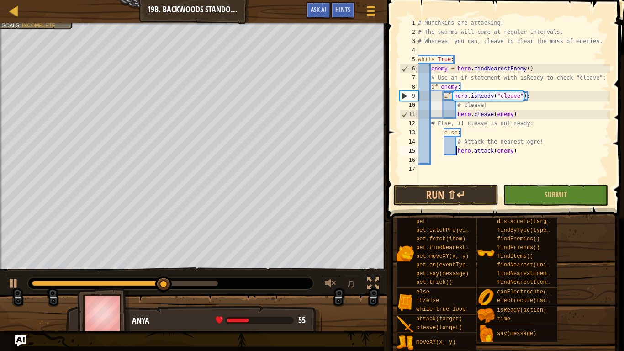
click at [441, 143] on div "# Munchkins are attacking! # The swarms will come at regular intervals. # Whene…" at bounding box center [513, 109] width 194 height 183
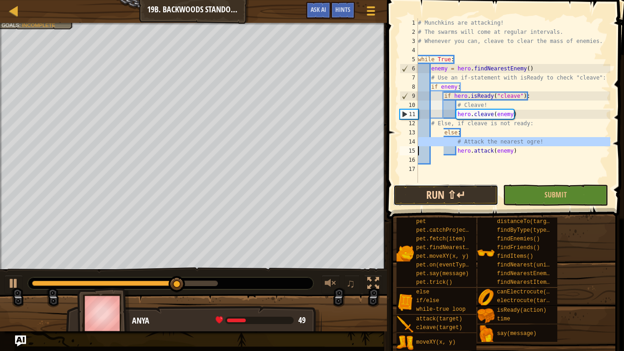
click at [431, 189] on button "Run ⇧↵" at bounding box center [446, 195] width 105 height 21
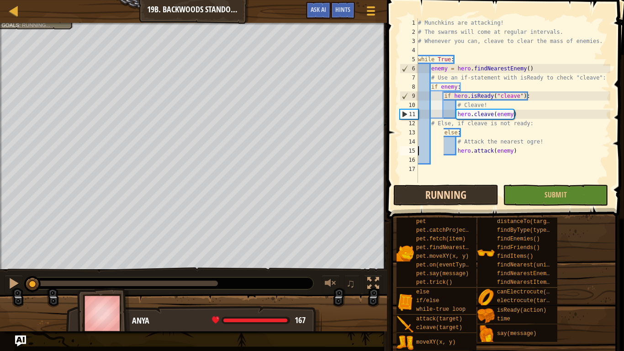
type textarea "hero.attack(enemy)"
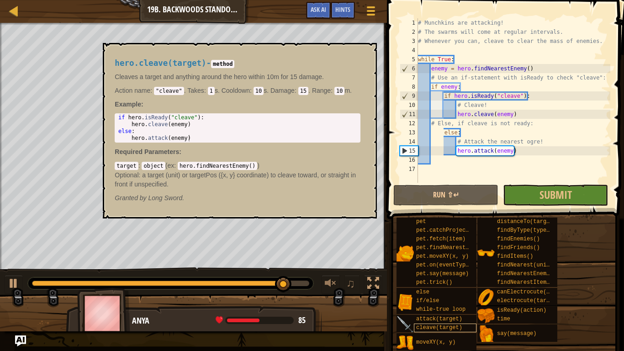
click at [449, 295] on span "cleave(target)" at bounding box center [439, 327] width 46 height 6
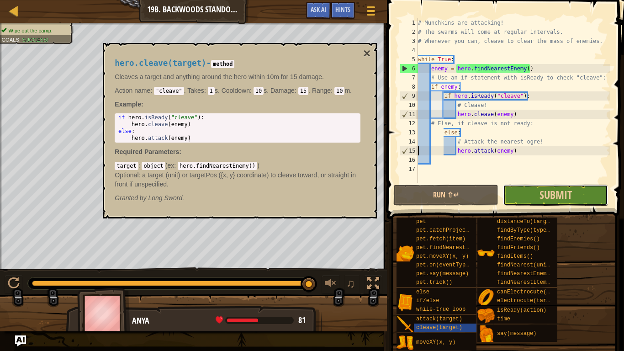
click at [521, 195] on button "Submit" at bounding box center [555, 195] width 105 height 21
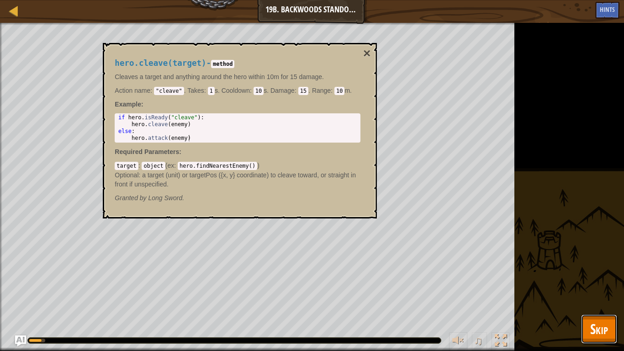
click at [602, 295] on button "Skip" at bounding box center [599, 328] width 36 height 29
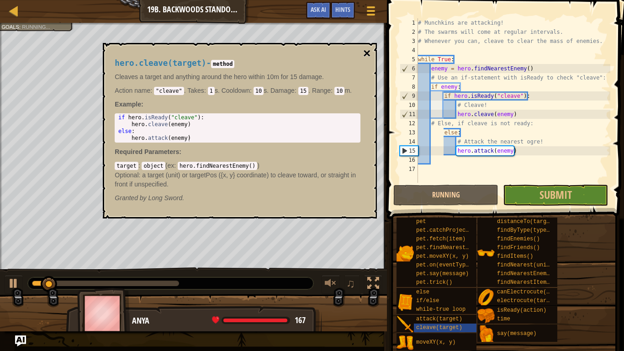
click at [363, 51] on button "×" at bounding box center [366, 53] width 7 height 13
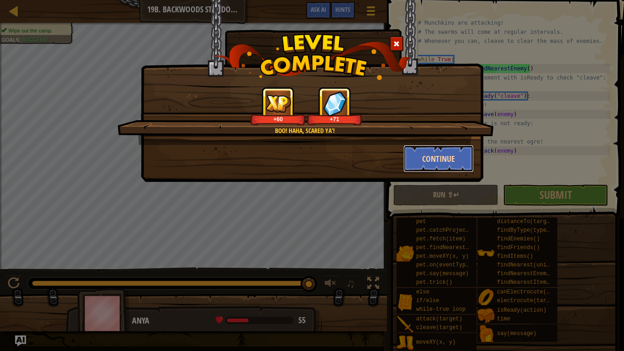
click at [462, 154] on button "Continue" at bounding box center [439, 158] width 71 height 27
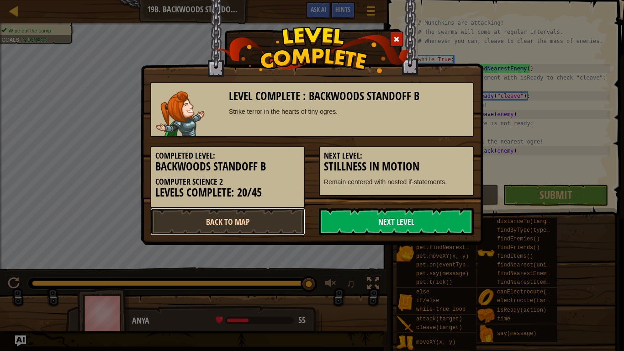
click at [265, 216] on link "Back to Map" at bounding box center [227, 221] width 155 height 27
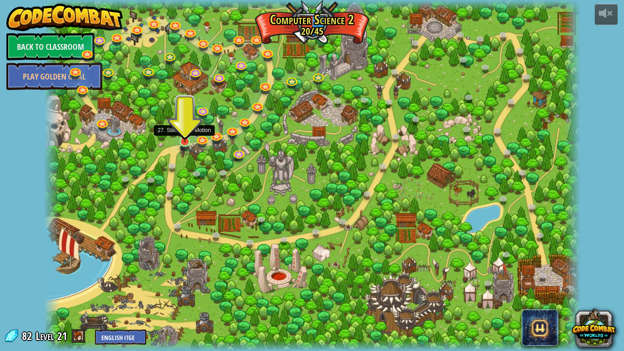
click at [185, 140] on img at bounding box center [185, 126] width 14 height 31
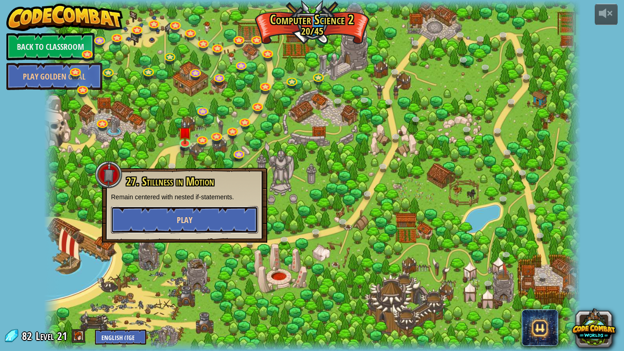
click at [213, 213] on button "Play" at bounding box center [184, 219] width 147 height 27
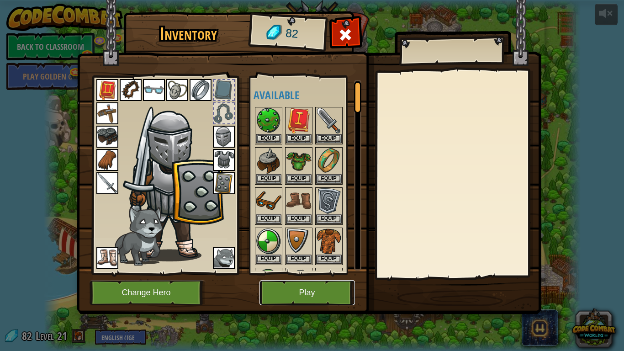
click at [286, 293] on button "Play" at bounding box center [308, 292] width 96 height 25
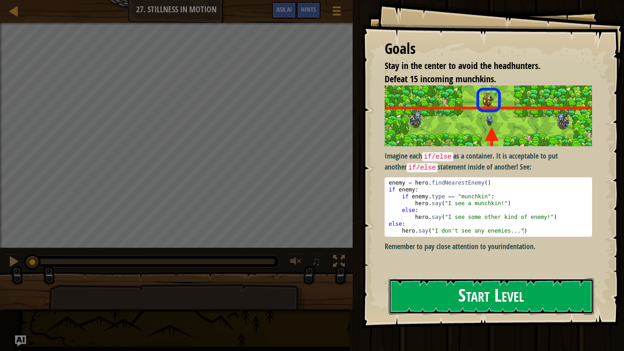
click at [452, 295] on button "Start Level" at bounding box center [491, 296] width 205 height 36
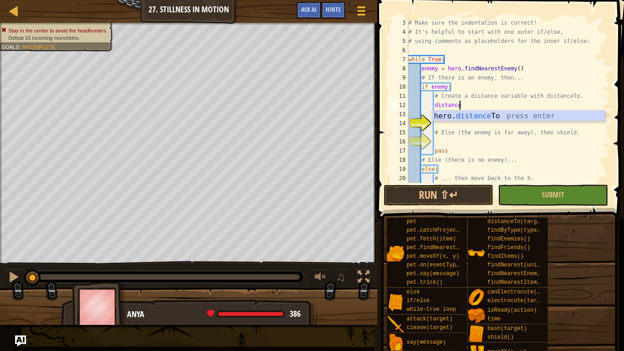
scroll to position [4, 7]
click at [461, 103] on div "# Make sure the indentation is correct! # It's helpful to start with one outer …" at bounding box center [509, 109] width 204 height 183
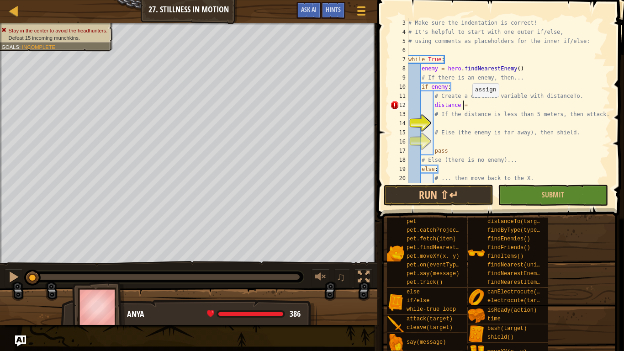
click at [468, 106] on div "# Make sure the indentation is correct! # It's helpful to start with one outer …" at bounding box center [509, 109] width 204 height 183
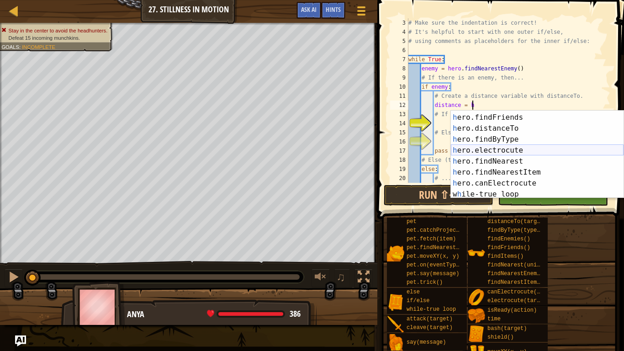
scroll to position [132, 0]
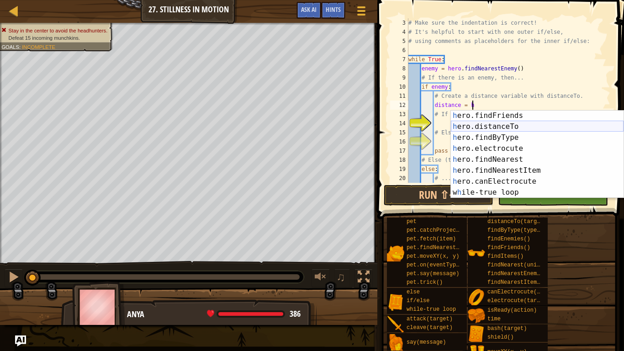
click at [504, 126] on div "h ero.findFriends press enter h ero.distanceTo press enter h ero.findByType pre…" at bounding box center [537, 165] width 173 height 110
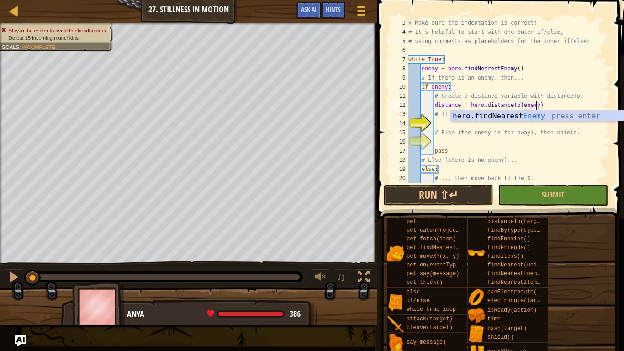
scroll to position [4, 18]
click at [547, 158] on div "# Make sure the indentation is correct! # It's helpful to start with one outer …" at bounding box center [509, 109] width 204 height 183
type textarea "# Else (there is no enemy)..."
click at [446, 126] on div "# Make sure the indentation is correct! # It's helpful to start with one outer …" at bounding box center [509, 109] width 204 height 183
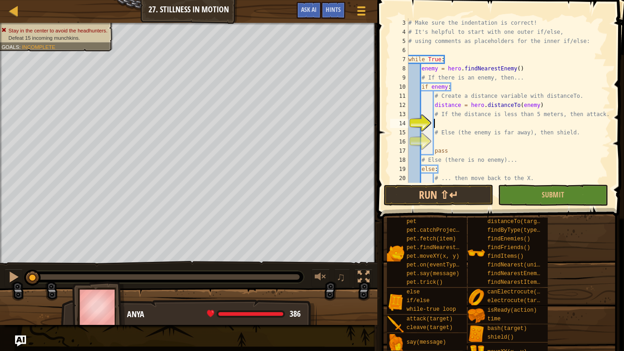
scroll to position [4, 4]
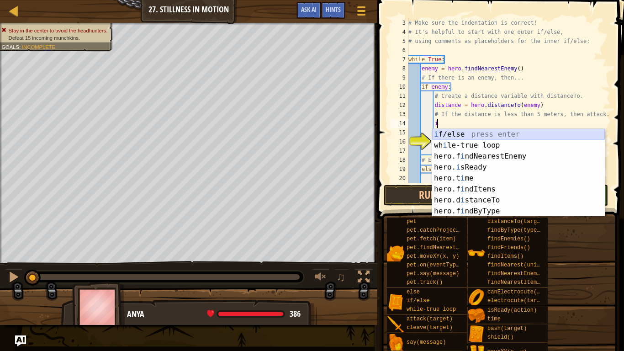
click at [457, 133] on div "i f/else press enter wh i le-true loop press enter hero.f i ndNearestEnemy pres…" at bounding box center [518, 184] width 173 height 110
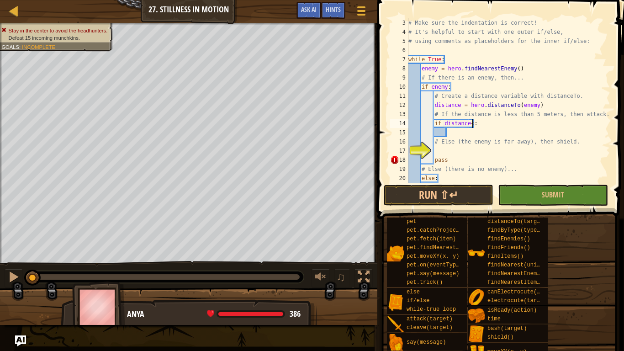
scroll to position [4, 9]
click at [471, 123] on div "# Make sure the indentation is correct! # It's helpful to start with one outer …" at bounding box center [509, 109] width 204 height 183
click at [479, 124] on div "# Make sure the indentation is correct! # It's helpful to start with one outer …" at bounding box center [509, 109] width 204 height 183
click at [477, 124] on div "# Make sure the indentation is correct! # It's helpful to start with one outer …" at bounding box center [509, 109] width 204 height 183
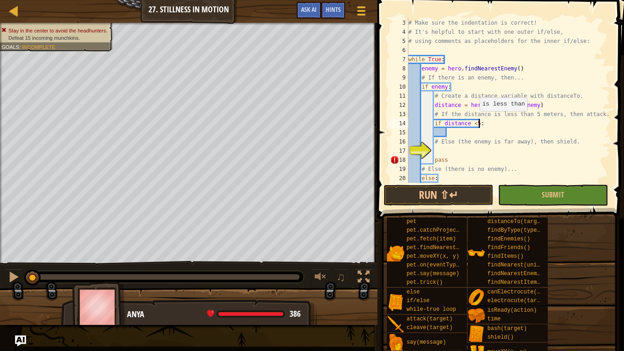
click at [475, 120] on div "# Make sure the indentation is correct! # It's helpful to start with one outer …" at bounding box center [509, 109] width 204 height 183
click at [484, 123] on div "# Make sure the indentation is correct! # It's helpful to start with one outer …" at bounding box center [509, 109] width 204 height 183
click at [461, 160] on div "# Make sure the indentation is correct! # It's helpful to start with one outer …" at bounding box center [509, 109] width 204 height 183
type textarea "pass"
click at [447, 151] on div "# Make sure the indentation is correct! # It's helpful to start with one outer …" at bounding box center [509, 109] width 204 height 183
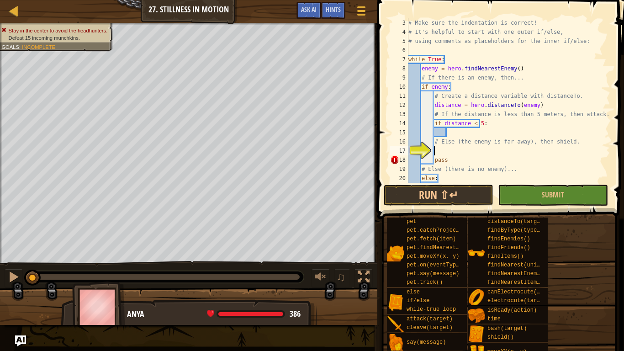
scroll to position [4, 3]
click at [456, 135] on div "# Make sure the indentation is correct! # It's helpful to start with one outer …" at bounding box center [509, 109] width 204 height 183
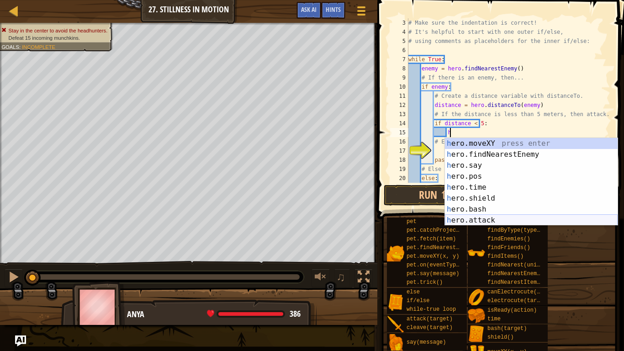
click at [487, 218] on div "h ero.moveXY press enter h ero.findNearestEnemy press enter h ero.say press ent…" at bounding box center [531, 193] width 173 height 110
type textarea "hero.attack(enemy)"
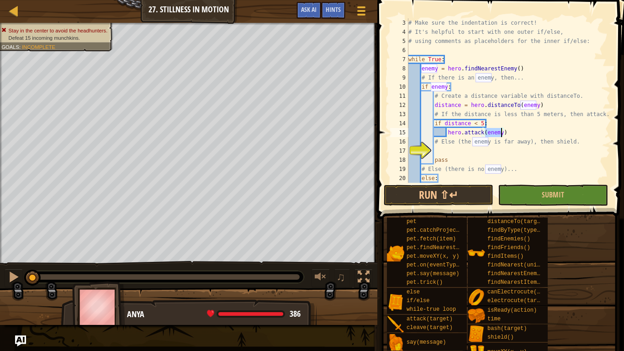
click at [441, 154] on div "# Make sure the indentation is correct! # It's helpful to start with one outer …" at bounding box center [509, 109] width 204 height 183
type textarea "h"
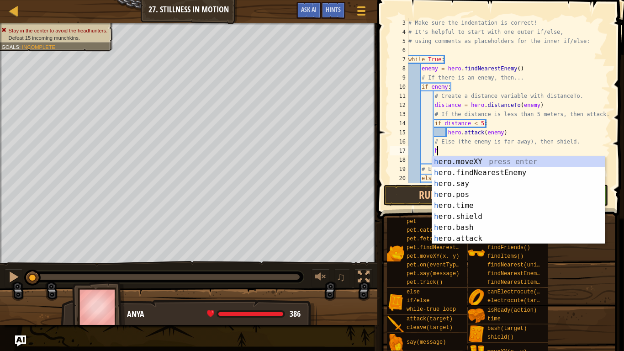
click at [486, 213] on div "h ero.moveXY press enter h ero.findNearestEnemy press enter h ero.say press ent…" at bounding box center [518, 211] width 173 height 110
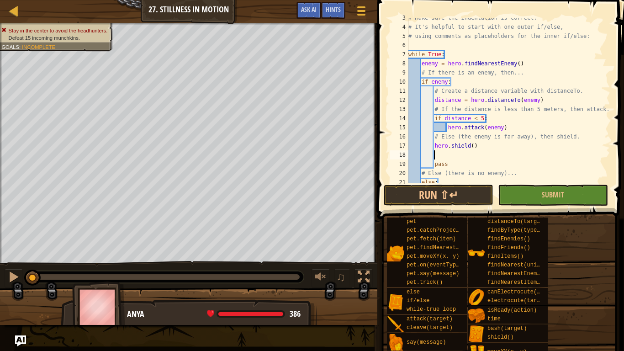
scroll to position [55, 0]
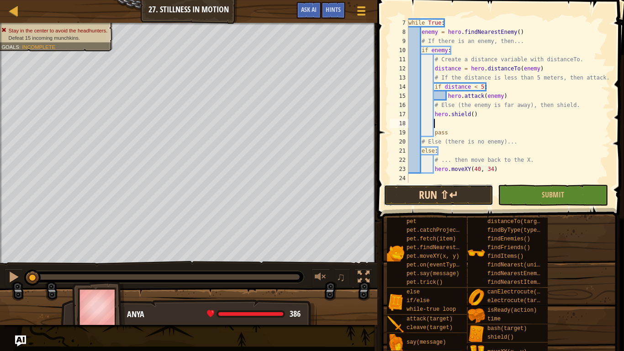
click at [454, 200] on button "Run ⇧↵" at bounding box center [439, 195] width 110 height 21
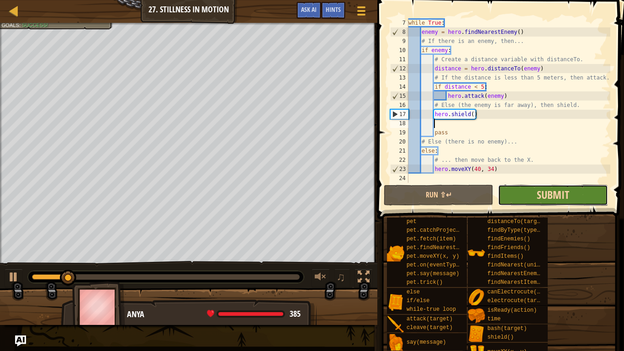
click at [553, 196] on span "Submit" at bounding box center [553, 194] width 32 height 15
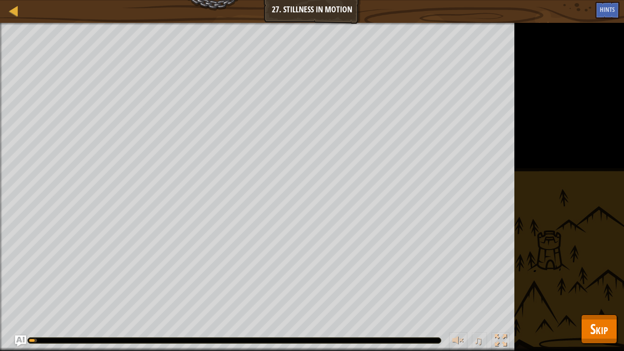
click at [599, 295] on span "Skip" at bounding box center [599, 328] width 18 height 19
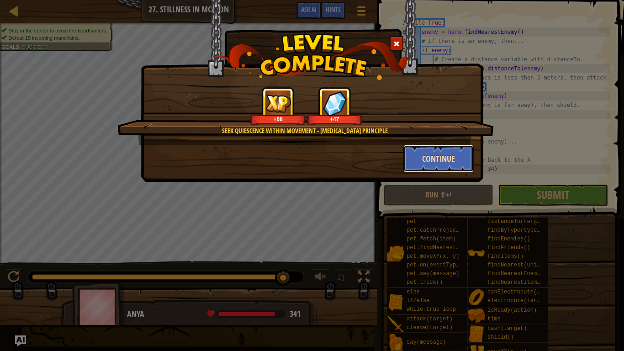
click at [438, 164] on button "Continue" at bounding box center [439, 158] width 71 height 27
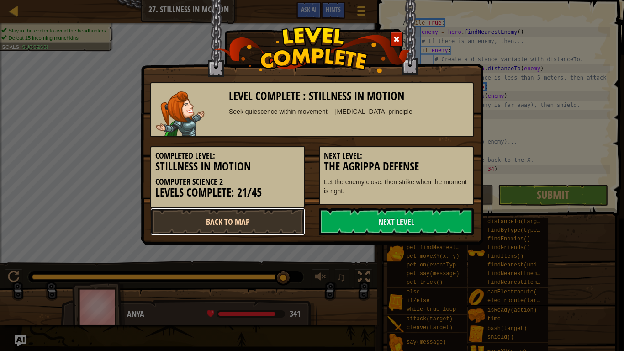
click at [276, 225] on link "Back to Map" at bounding box center [227, 221] width 155 height 27
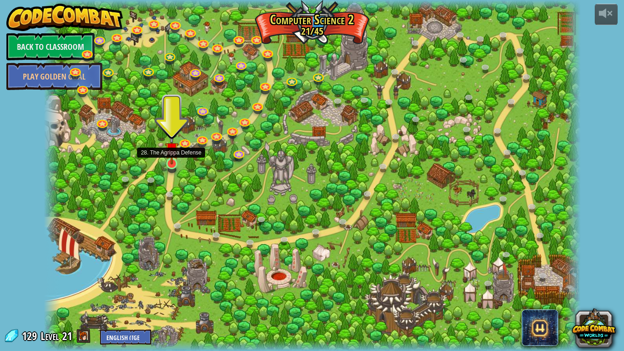
click at [174, 159] on img at bounding box center [172, 148] width 14 height 31
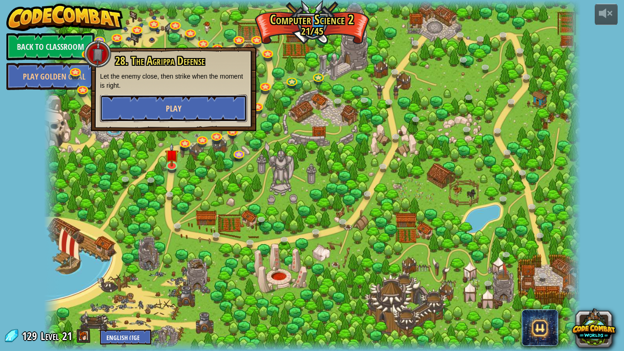
click at [151, 95] on button "Play" at bounding box center [173, 108] width 147 height 27
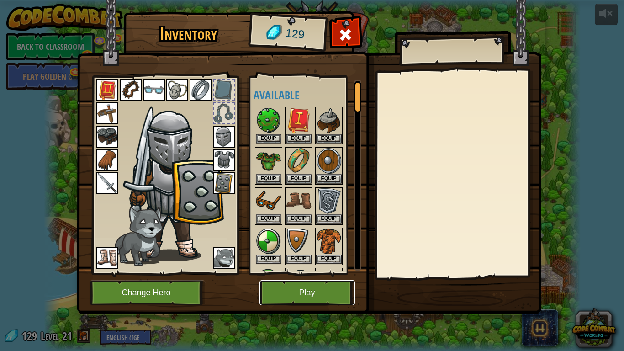
click at [288, 286] on button "Play" at bounding box center [308, 292] width 96 height 25
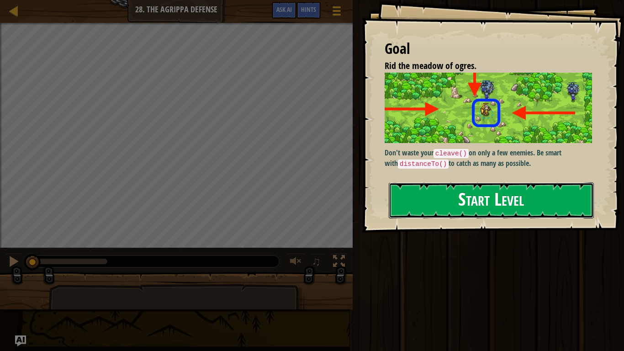
click at [541, 202] on button "Start Level" at bounding box center [491, 200] width 205 height 36
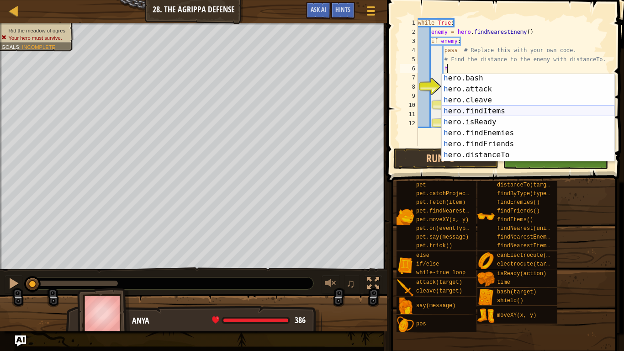
scroll to position [67, 0]
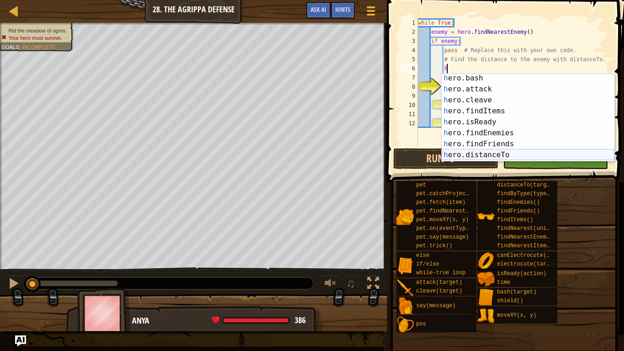
click at [514, 154] on div "h ero.bash press enter h ero.attack press enter h ero.cleave press enter h ero.…" at bounding box center [528, 128] width 173 height 110
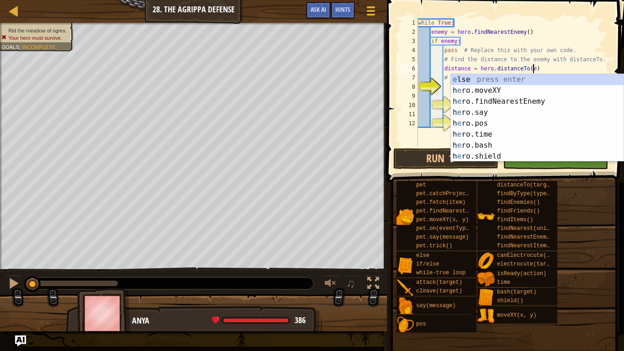
scroll to position [0, 0]
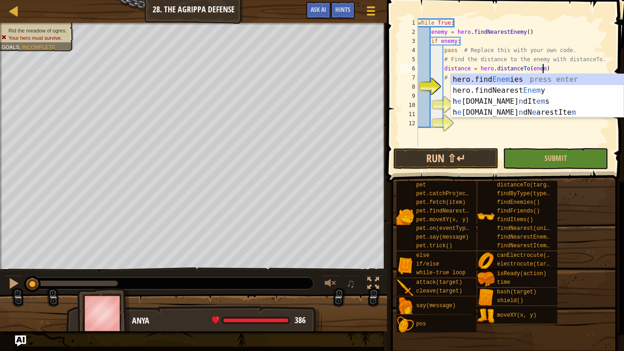
type textarea "distance = hero.distanceTo(enemy)"
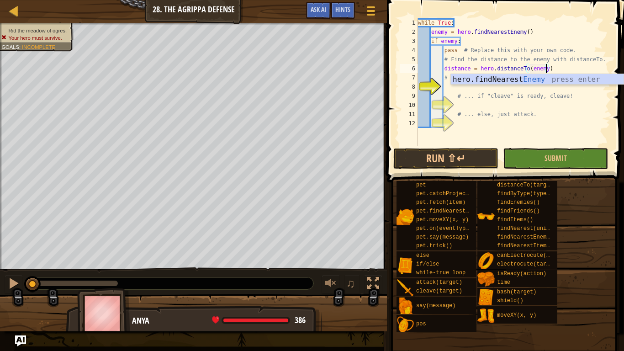
scroll to position [4, 18]
click at [596, 65] on div "while True : enemy = hero . findNearestEnemy ( ) if enemy : pass # Replace this…" at bounding box center [513, 91] width 194 height 146
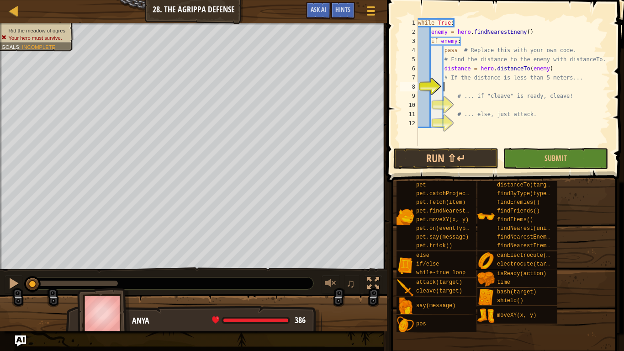
click at [484, 82] on div "while True : enemy = hero . findNearestEnemy ( ) if enemy : pass # Replace this…" at bounding box center [513, 91] width 194 height 146
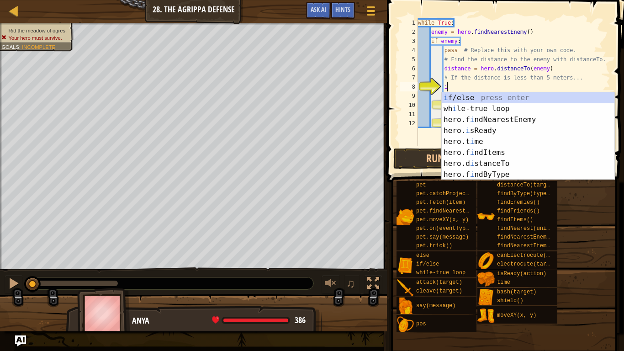
scroll to position [4, 4]
click at [477, 96] on div "i f/else press enter wh i le-true loop press enter hero.f i ndNearestEnemy pres…" at bounding box center [528, 147] width 173 height 110
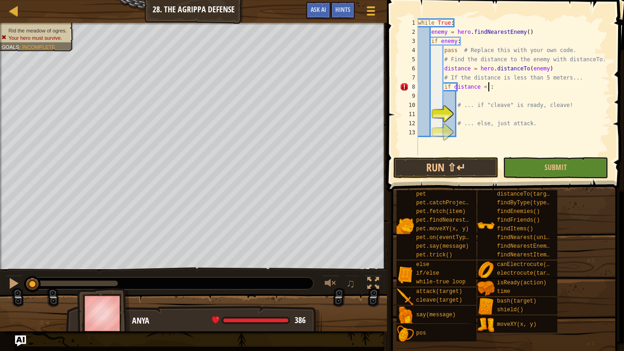
scroll to position [4, 11]
type textarea "if distance < 5:"
click at [477, 117] on div "while True : enemy = hero . findNearestEnemy ( ) if enemy : pass # Replace this…" at bounding box center [513, 95] width 194 height 155
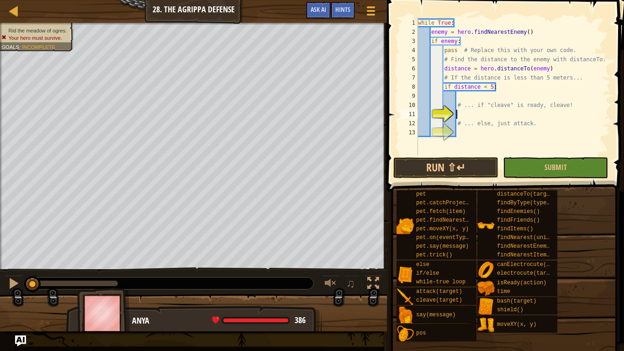
type textarea "h"
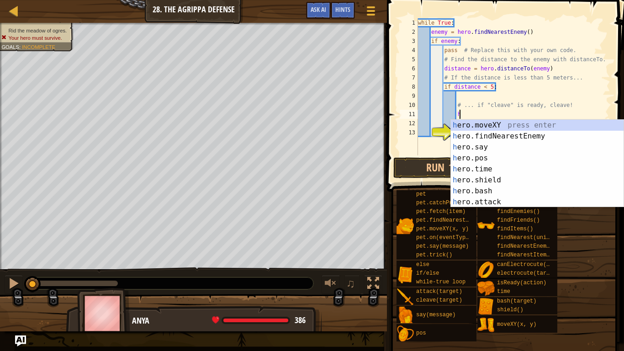
click at [467, 99] on div "while True : enemy = hero . findNearestEnemy ( ) if enemy : pass # Replace this…" at bounding box center [513, 95] width 194 height 155
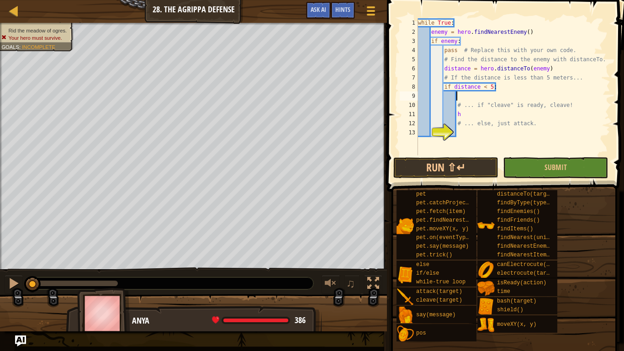
scroll to position [4, 5]
click at [15, 15] on div at bounding box center [13, 10] width 11 height 11
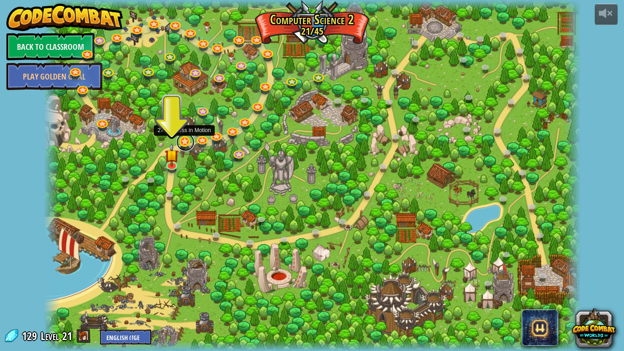
click at [186, 143] on link at bounding box center [185, 142] width 18 height 18
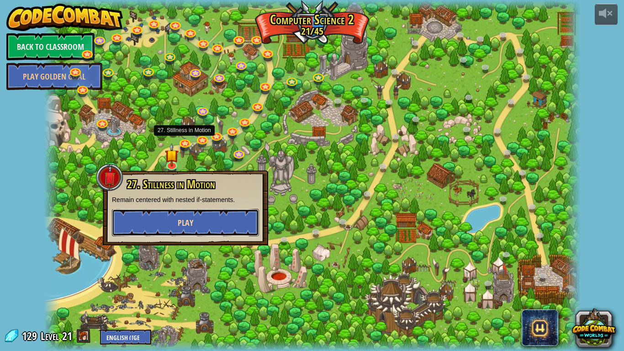
click at [215, 218] on button "Play" at bounding box center [185, 222] width 147 height 27
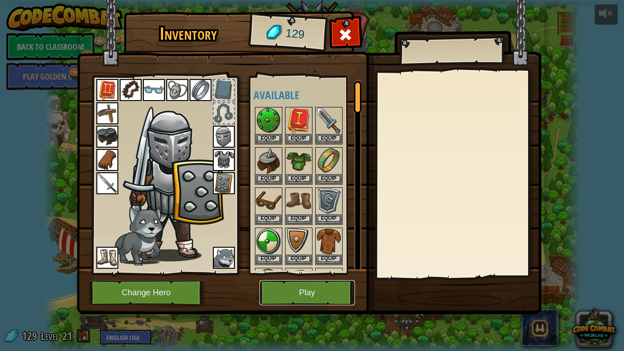
click at [316, 291] on button "Play" at bounding box center [308, 292] width 96 height 25
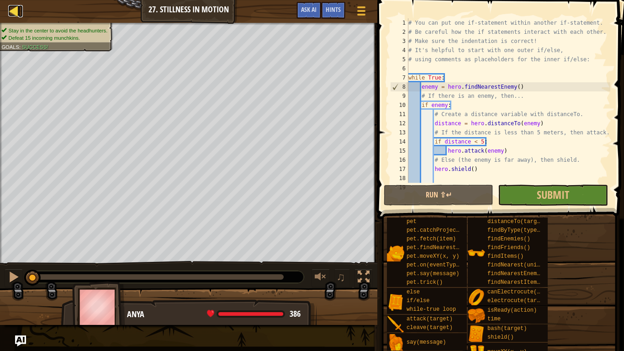
click at [15, 6] on div at bounding box center [13, 10] width 11 height 11
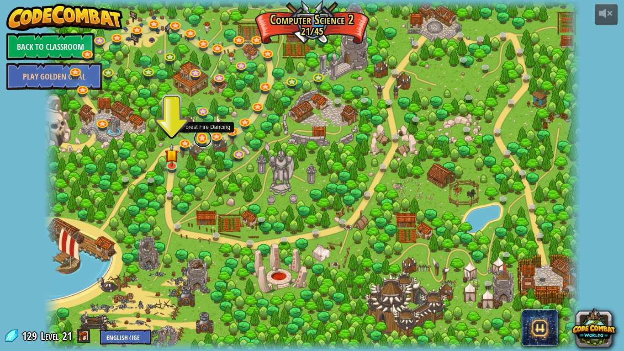
click at [204, 142] on link at bounding box center [203, 138] width 18 height 18
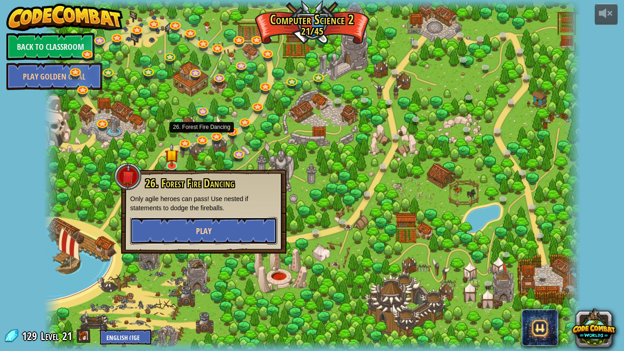
click at [257, 237] on button "Play" at bounding box center [203, 230] width 147 height 27
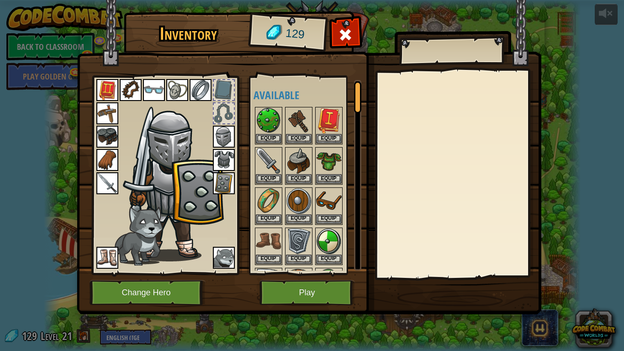
click at [321, 295] on img at bounding box center [309, 149] width 465 height 332
click at [321, 295] on button "Play" at bounding box center [308, 292] width 96 height 25
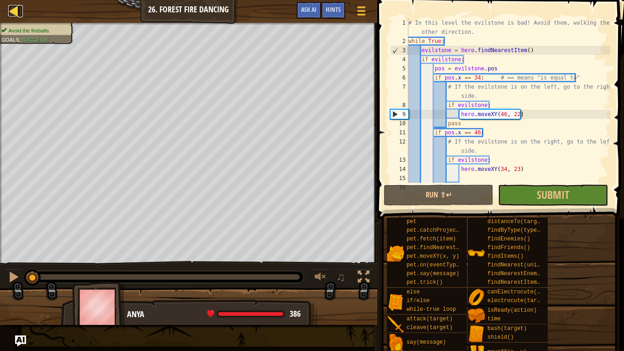
click at [17, 10] on div at bounding box center [13, 10] width 11 height 11
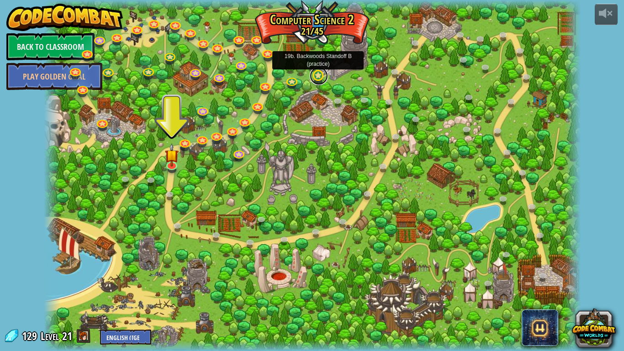
click at [317, 73] on link at bounding box center [319, 76] width 18 height 18
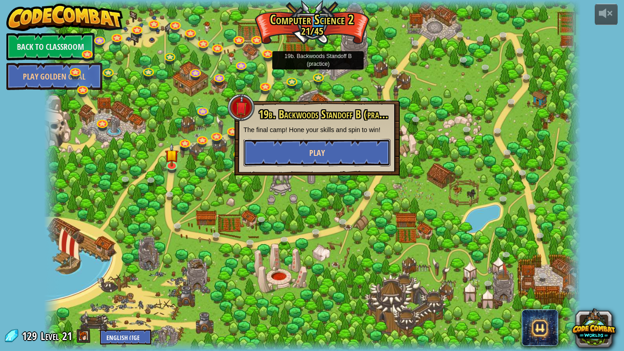
click at [336, 147] on button "Play" at bounding box center [317, 152] width 147 height 27
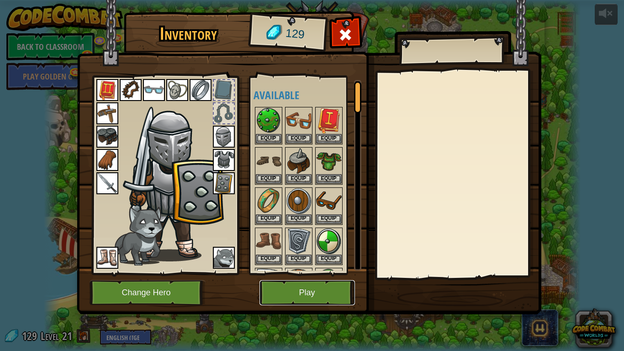
click at [317, 291] on button "Play" at bounding box center [308, 292] width 96 height 25
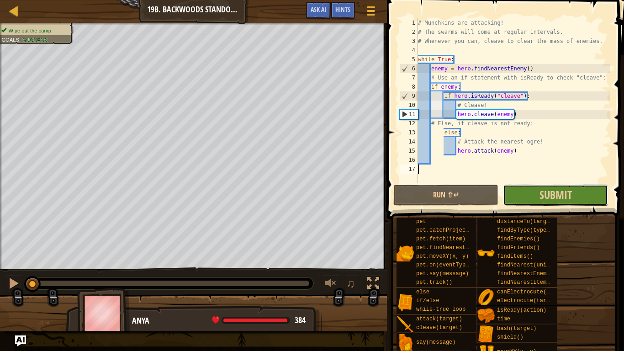
click at [529, 195] on button "Submit" at bounding box center [555, 195] width 105 height 21
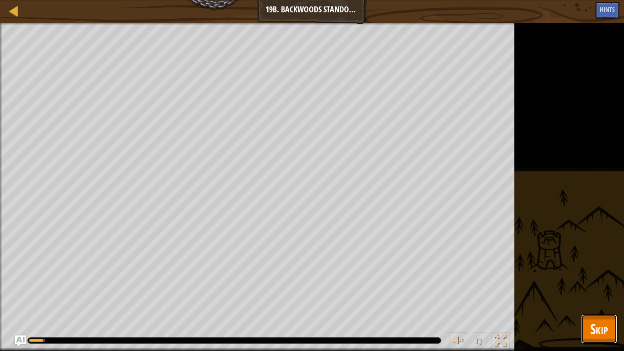
click at [593, 295] on span "Skip" at bounding box center [599, 328] width 18 height 19
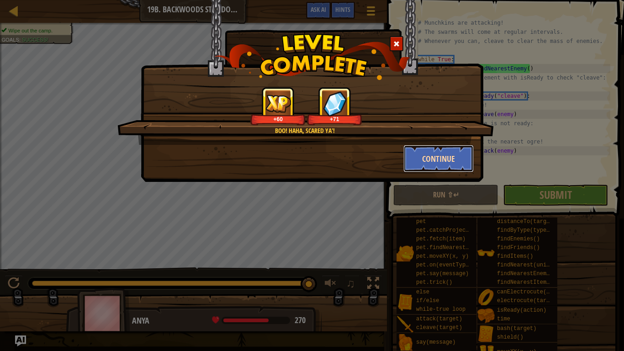
click at [441, 159] on button "Continue" at bounding box center [439, 158] width 71 height 27
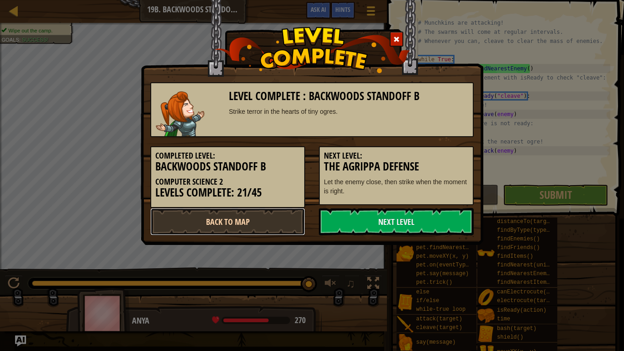
click at [257, 221] on link "Back to Map" at bounding box center [227, 221] width 155 height 27
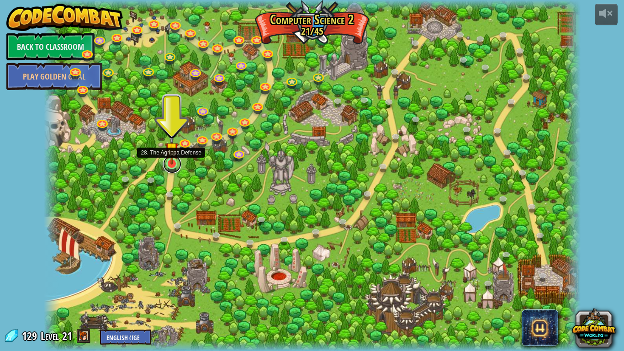
click at [165, 167] on link at bounding box center [172, 164] width 18 height 18
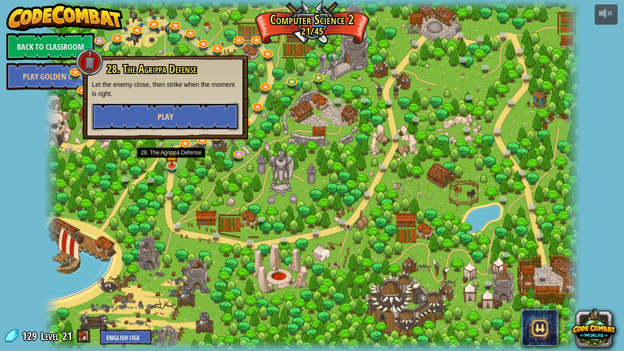
click at [185, 117] on button "Play" at bounding box center [165, 116] width 147 height 27
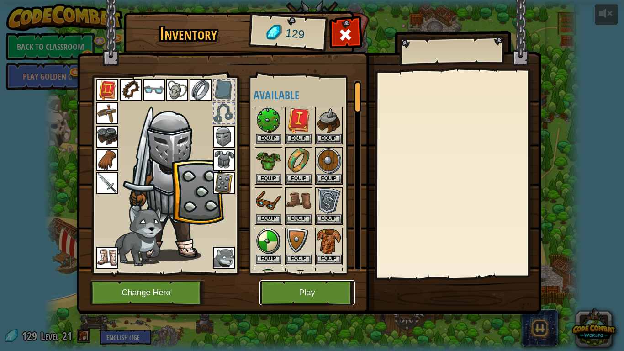
click at [316, 286] on button "Play" at bounding box center [308, 292] width 96 height 25
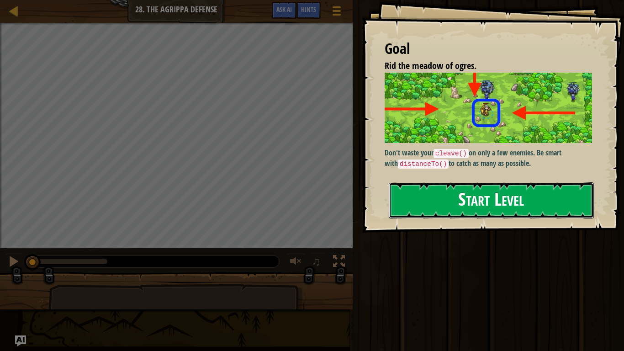
click at [445, 200] on button "Start Level" at bounding box center [491, 200] width 205 height 36
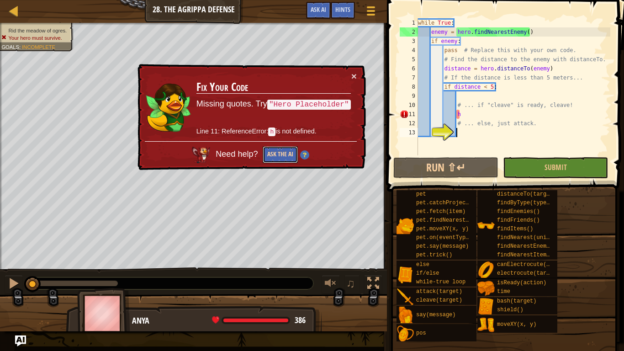
click at [285, 154] on button "Ask the AI" at bounding box center [280, 154] width 35 height 17
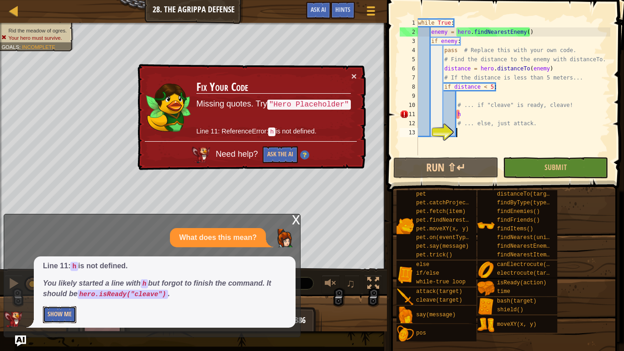
click at [65, 295] on button "Show Me" at bounding box center [59, 314] width 33 height 17
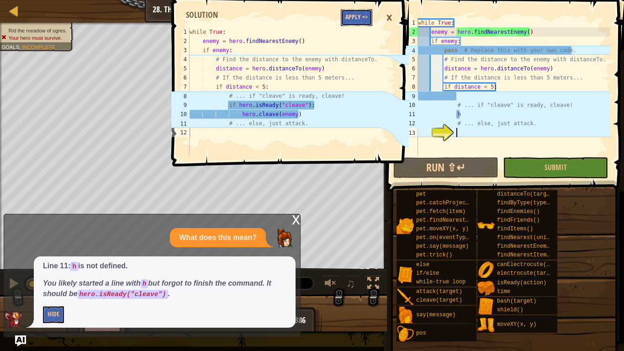
click at [359, 9] on button "Apply =>" at bounding box center [357, 17] width 32 height 17
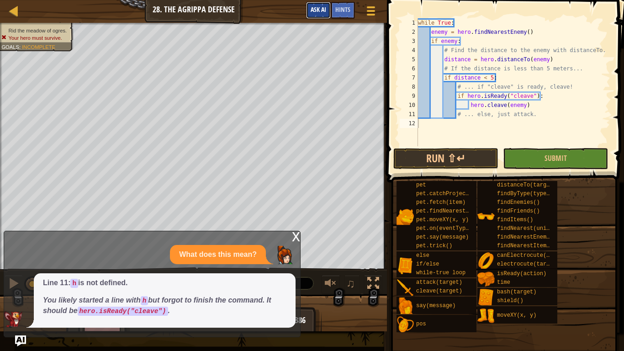
click at [323, 14] on button "Ask AI" at bounding box center [318, 10] width 25 height 17
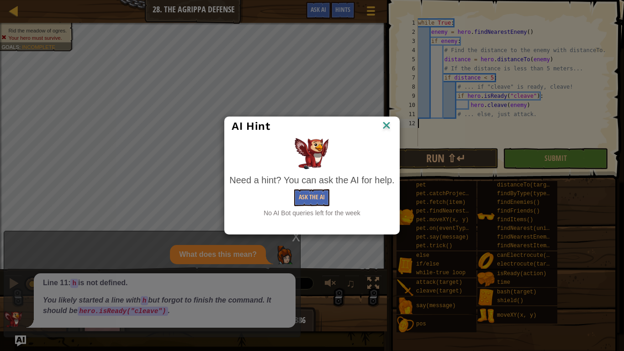
click at [382, 124] on img at bounding box center [387, 126] width 12 height 14
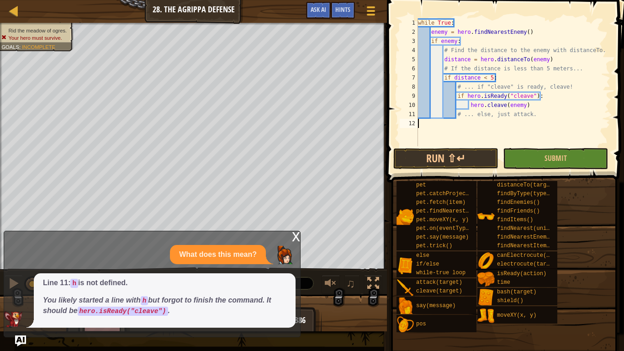
click at [454, 147] on span at bounding box center [506, 77] width 245 height 209
click at [454, 153] on button "Run ⇧↵" at bounding box center [446, 158] width 105 height 21
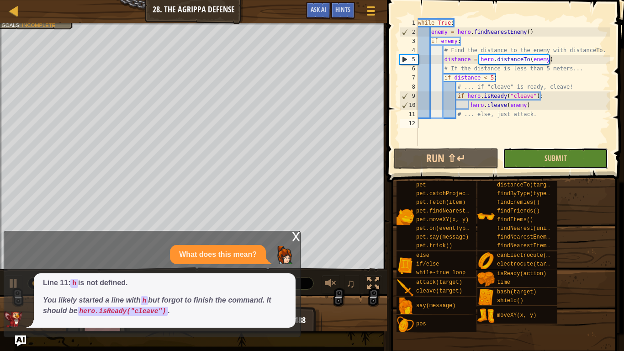
click at [576, 154] on button "Submit" at bounding box center [555, 158] width 105 height 21
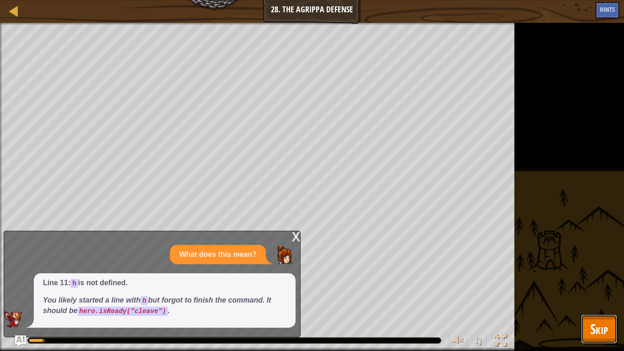
click at [596, 295] on span "Skip" at bounding box center [599, 328] width 18 height 19
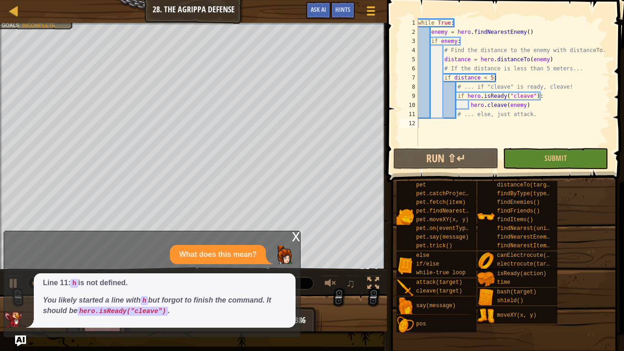
click at [289, 234] on div "x What does this mean? Line 11: h is not defined. You likely started a line wit…" at bounding box center [152, 284] width 297 height 106
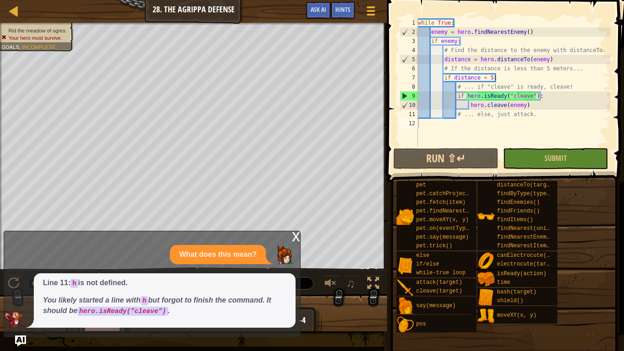
click at [293, 234] on div "x" at bounding box center [296, 235] width 8 height 9
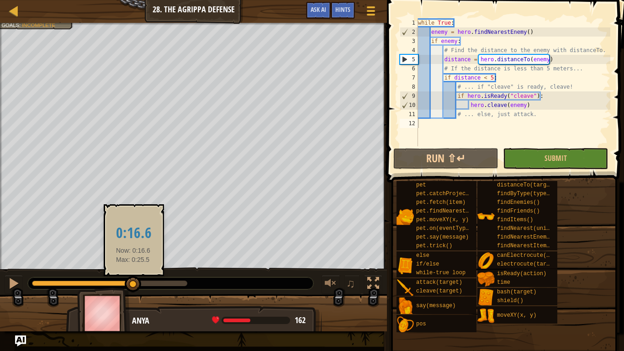
drag, startPoint x: 188, startPoint y: 286, endPoint x: 133, endPoint y: 278, distance: 54.9
click at [133, 278] on div at bounding box center [133, 284] width 16 height 16
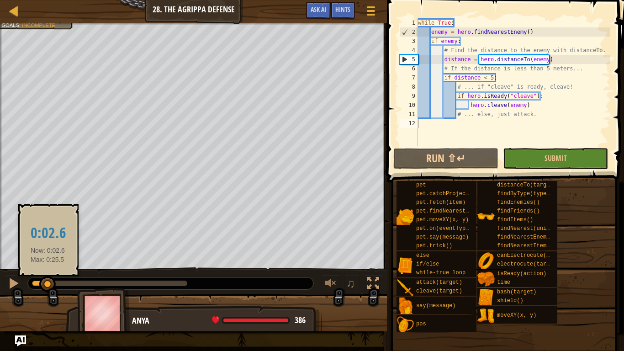
drag, startPoint x: 129, startPoint y: 285, endPoint x: 46, endPoint y: 281, distance: 83.8
click at [46, 281] on div at bounding box center [47, 284] width 16 height 16
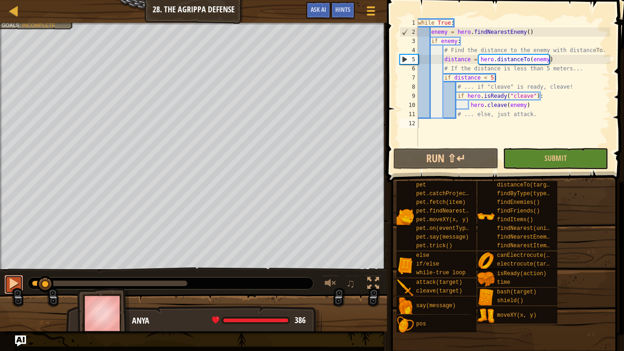
click at [5, 287] on button at bounding box center [14, 284] width 18 height 19
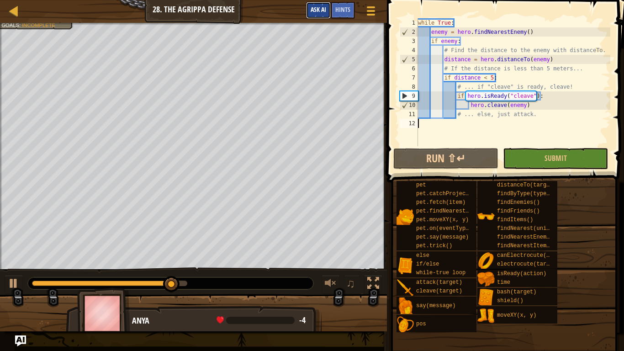
click at [313, 7] on span "Ask AI" at bounding box center [319, 9] width 16 height 9
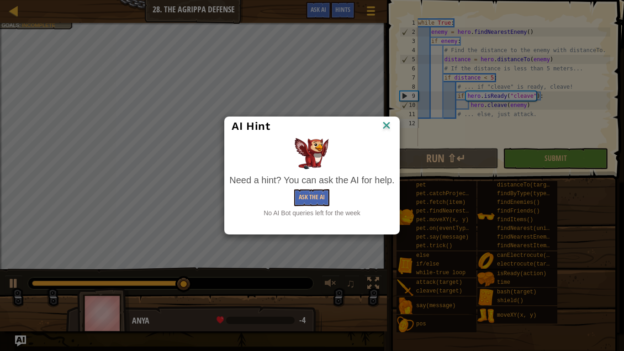
click at [385, 126] on img at bounding box center [387, 126] width 12 height 14
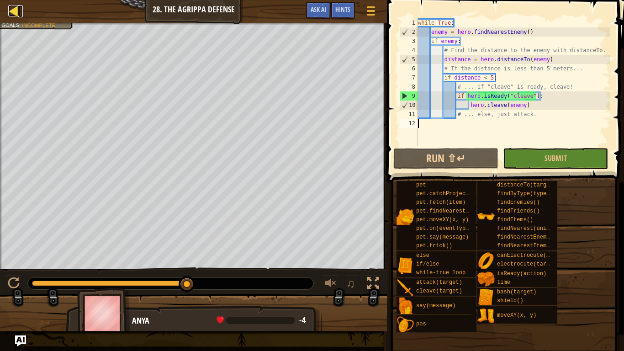
click at [13, 10] on div at bounding box center [13, 10] width 11 height 11
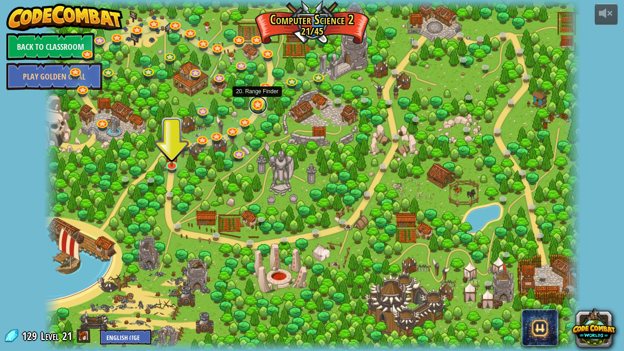
click at [257, 110] on link at bounding box center [258, 105] width 18 height 18
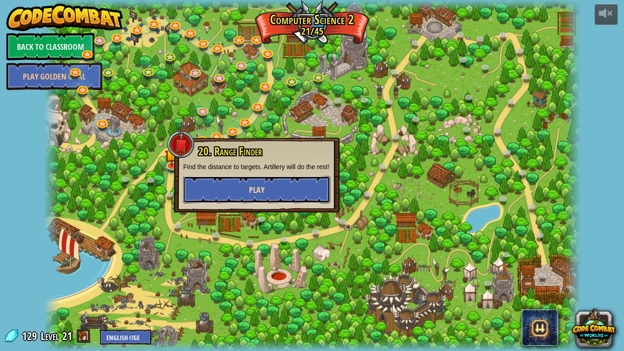
click at [272, 200] on button "Play" at bounding box center [256, 189] width 147 height 27
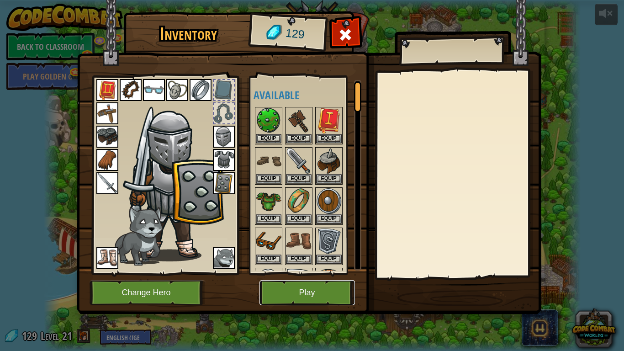
click at [314, 295] on button "Play" at bounding box center [308, 292] width 96 height 25
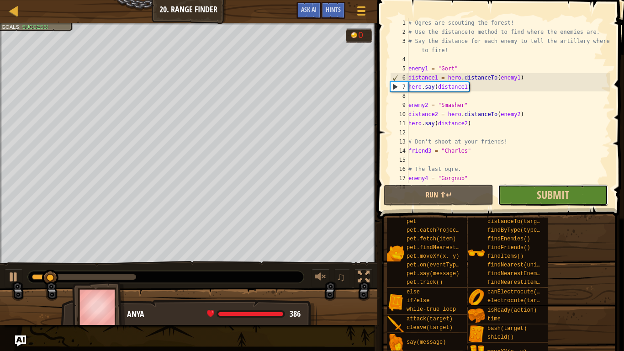
click at [528, 196] on button "Submit" at bounding box center [553, 195] width 110 height 21
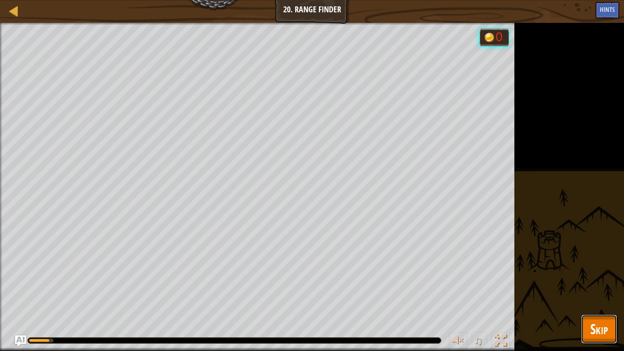
click at [602, 295] on span "Skip" at bounding box center [599, 328] width 18 height 19
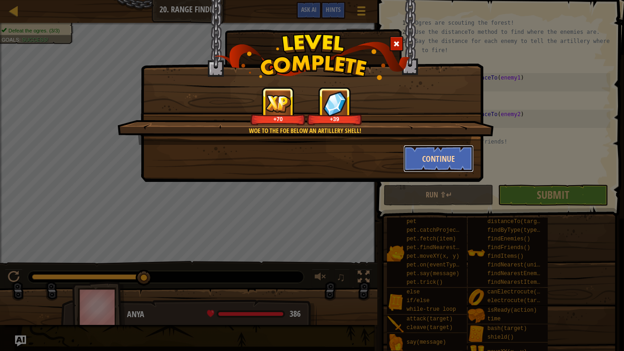
click at [443, 158] on button "Continue" at bounding box center [439, 158] width 71 height 27
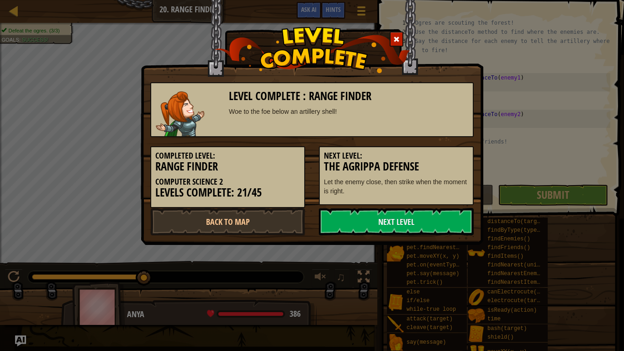
click at [443, 158] on h5 "Next Level:" at bounding box center [396, 155] width 145 height 9
click at [400, 213] on link "Next Level" at bounding box center [396, 221] width 155 height 27
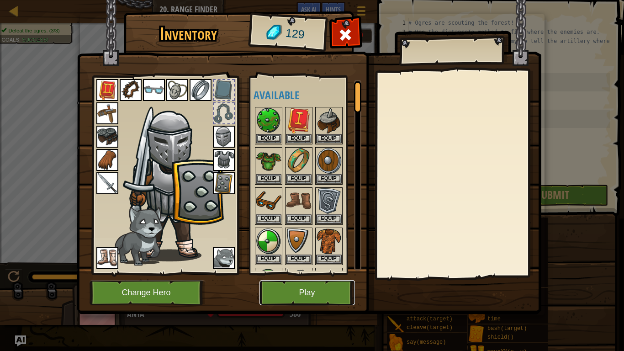
click at [312, 294] on button "Play" at bounding box center [308, 292] width 96 height 25
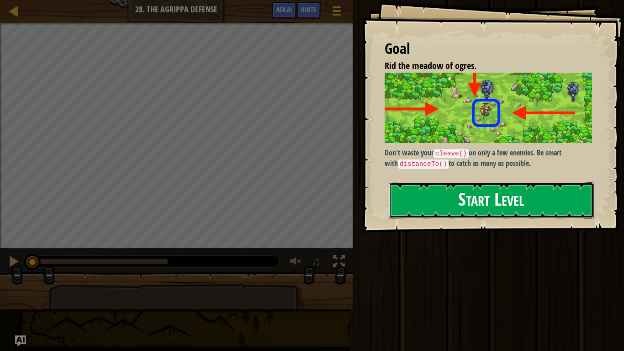
click at [435, 203] on button "Start Level" at bounding box center [491, 200] width 205 height 36
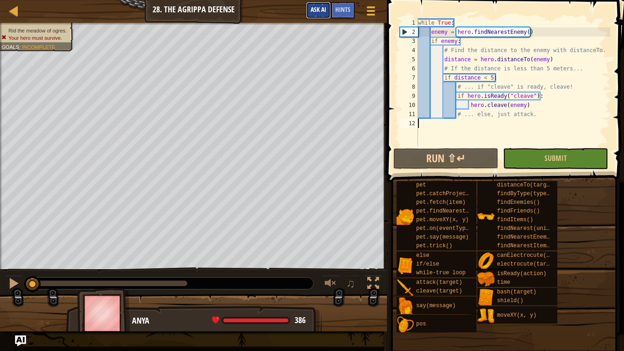
click at [323, 12] on span "Ask AI" at bounding box center [319, 9] width 16 height 9
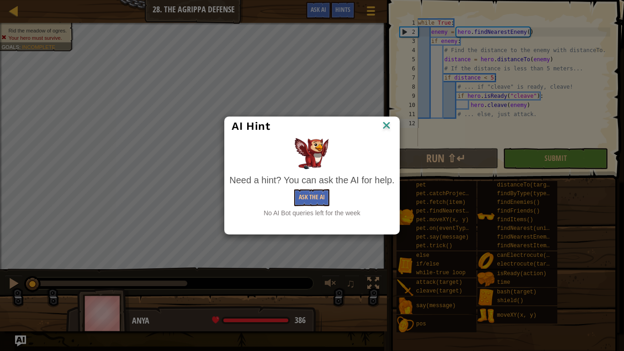
click at [389, 126] on img at bounding box center [387, 126] width 12 height 14
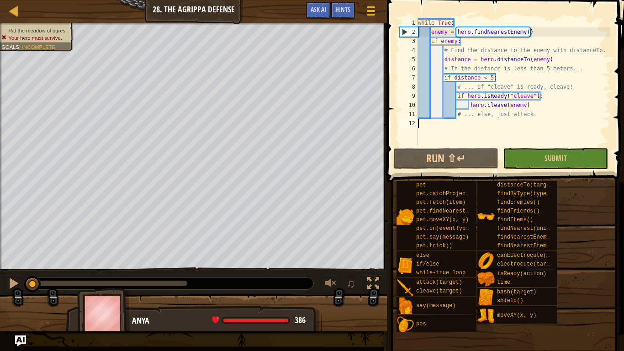
scroll to position [4, 0]
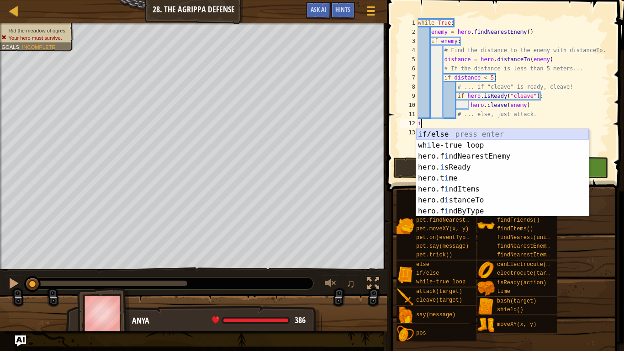
click at [463, 136] on div "i f/else press enter wh i le-true loop press enter hero.f i ndNearestEnemy pres…" at bounding box center [502, 184] width 173 height 110
type textarea "if enemy:"
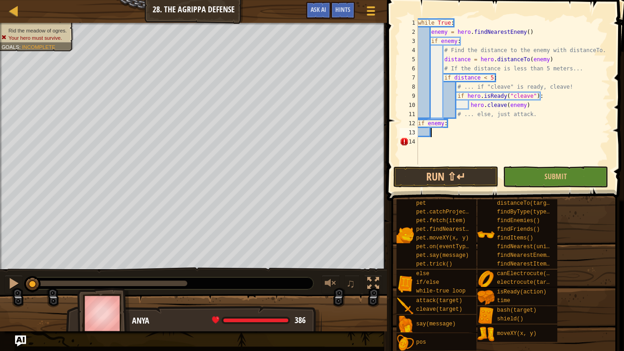
click at [436, 137] on div "while True : enemy = hero . findNearestEnemy ( ) if enemy : # Find the distance…" at bounding box center [513, 100] width 194 height 165
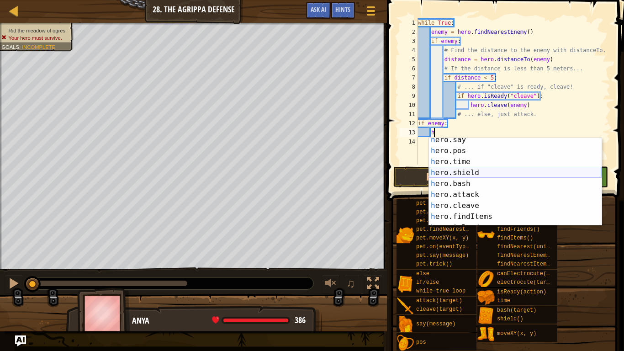
scroll to position [26, 0]
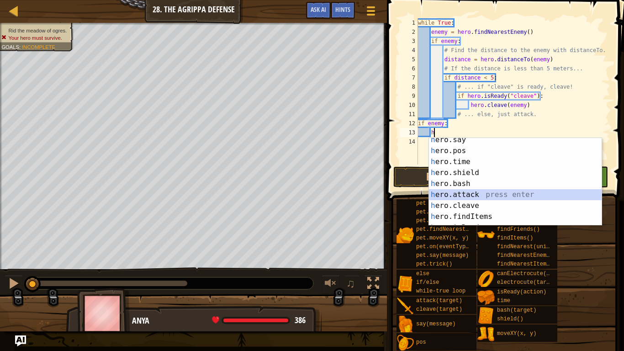
click at [478, 189] on div "h ero.say press enter h ero.pos press enter h ero.time press enter h ero.shield…" at bounding box center [515, 189] width 173 height 110
type textarea "hero.attack(enemy)"
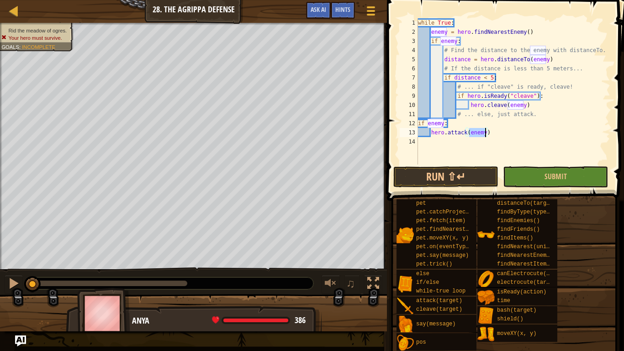
click at [492, 132] on div "while True : enemy = hero . findNearestEnemy ( ) if enemy : # Find the distance…" at bounding box center [513, 100] width 194 height 165
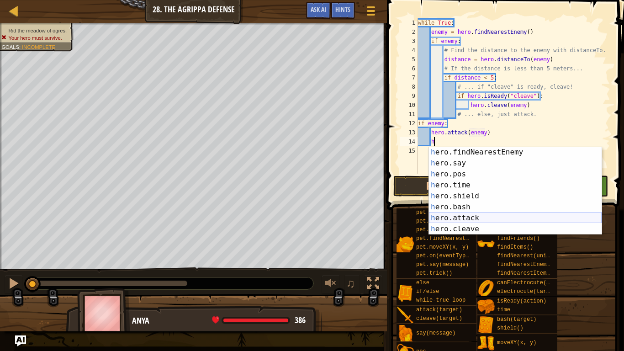
scroll to position [23, 0]
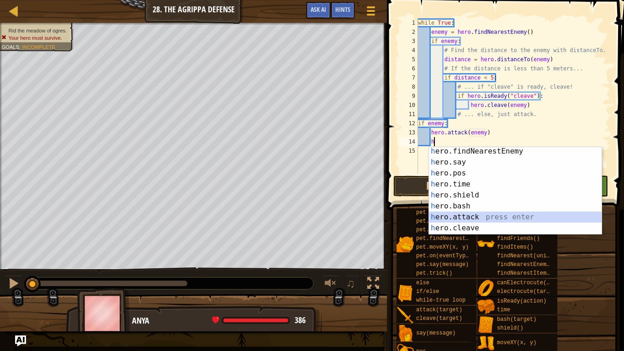
click at [508, 217] on div "h ero.findNearestEnemy press enter h ero.say press enter h ero.pos press enter …" at bounding box center [515, 201] width 173 height 110
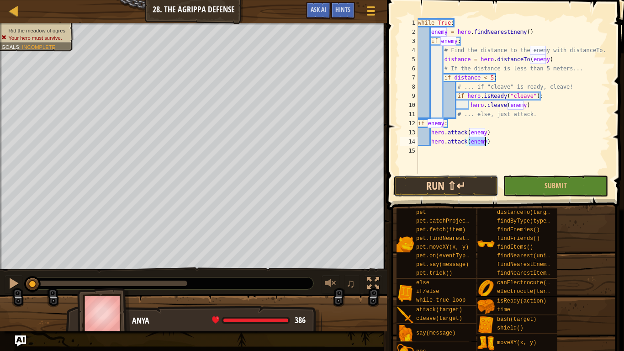
click at [450, 183] on button "Run ⇧↵" at bounding box center [446, 186] width 105 height 21
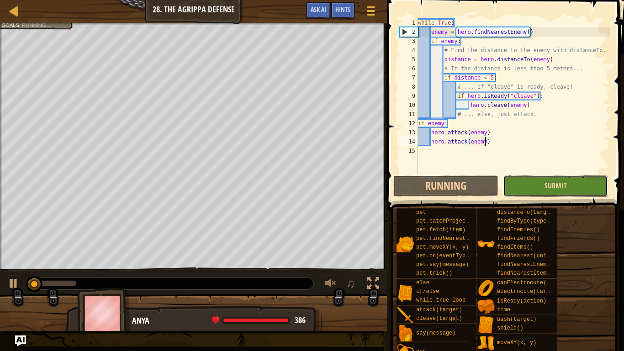
click at [504, 183] on button "Submit" at bounding box center [555, 186] width 105 height 21
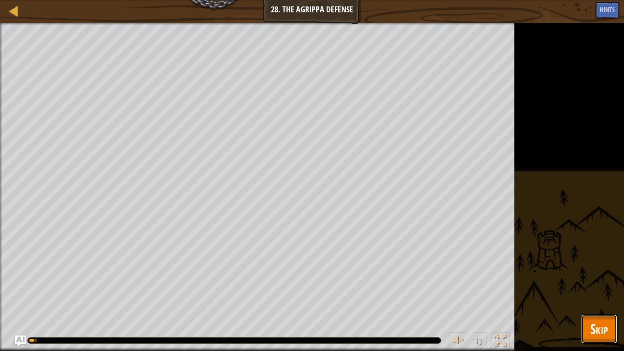
click at [602, 295] on span "Skip" at bounding box center [599, 328] width 18 height 19
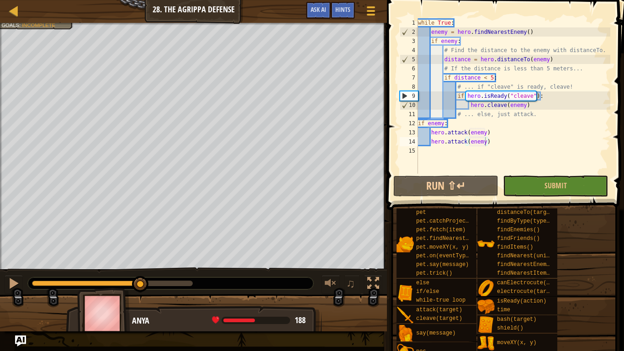
drag, startPoint x: 193, startPoint y: 279, endPoint x: 135, endPoint y: 271, distance: 59.1
click at [135, 271] on div "♫" at bounding box center [193, 280] width 387 height 27
click at [150, 262] on div "Rid the meadow of ogres. Your hero must survive. Goals : Incomplete ♫ Anya 130 …" at bounding box center [312, 177] width 624 height 308
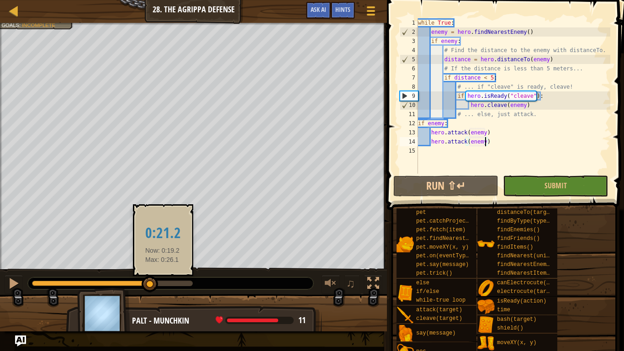
click at [163, 282] on div at bounding box center [112, 283] width 161 height 5
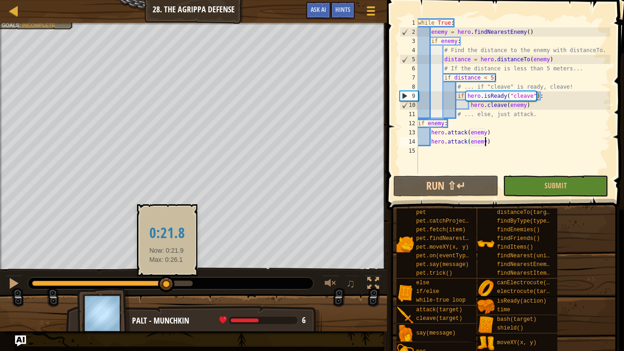
click at [167, 282] on div at bounding box center [166, 284] width 16 height 16
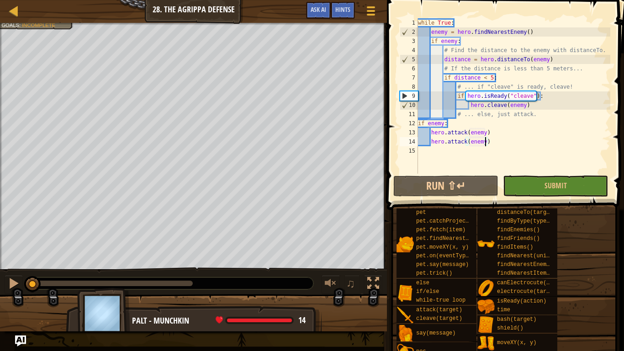
click at [6, 265] on div "Rid the meadow of ogres. Your hero must survive. Goals : Incomplete ♫ Palt - mu…" at bounding box center [312, 177] width 624 height 308
click at [15, 283] on div at bounding box center [14, 283] width 12 height 12
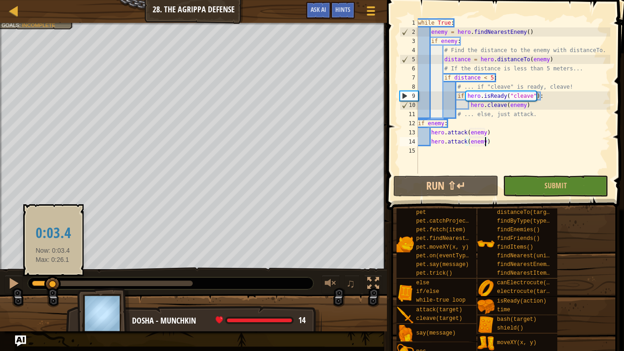
drag, startPoint x: 138, startPoint y: 287, endPoint x: 53, endPoint y: 277, distance: 85.7
click at [53, 277] on div at bounding box center [52, 284] width 16 height 16
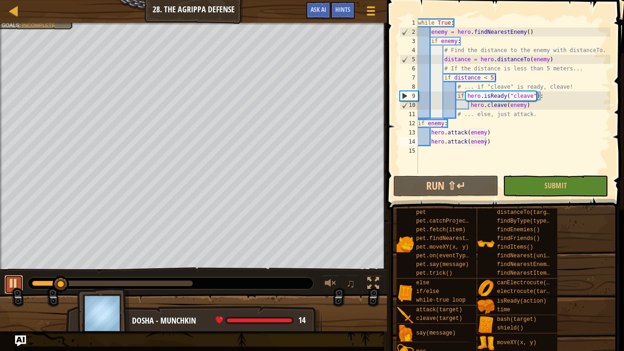
click at [16, 287] on div at bounding box center [14, 283] width 12 height 12
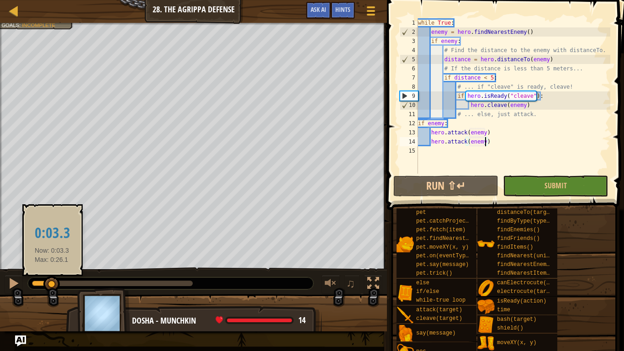
drag, startPoint x: 64, startPoint y: 282, endPoint x: 52, endPoint y: 282, distance: 12.3
click at [52, 282] on div at bounding box center [51, 284] width 16 height 16
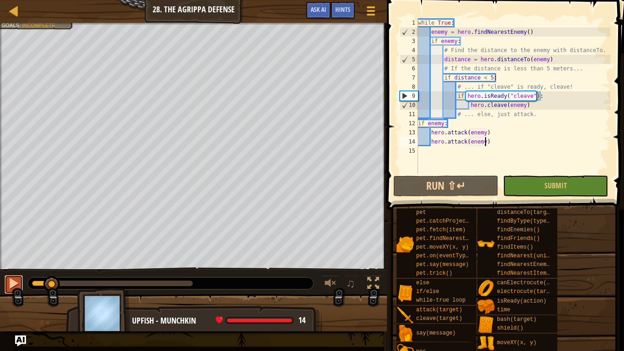
click at [12, 285] on div at bounding box center [14, 283] width 12 height 12
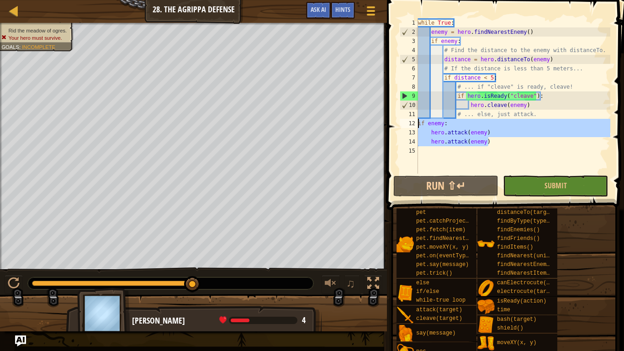
drag, startPoint x: 495, startPoint y: 139, endPoint x: 415, endPoint y: 122, distance: 81.9
click at [415, 122] on div "hero.attack(enemy) 1 2 3 4 5 6 7 8 9 10 11 12 13 14 15 while True : enemy = her…" at bounding box center [504, 95] width 213 height 155
type textarea "if enemy: hero.attack(enemy)"
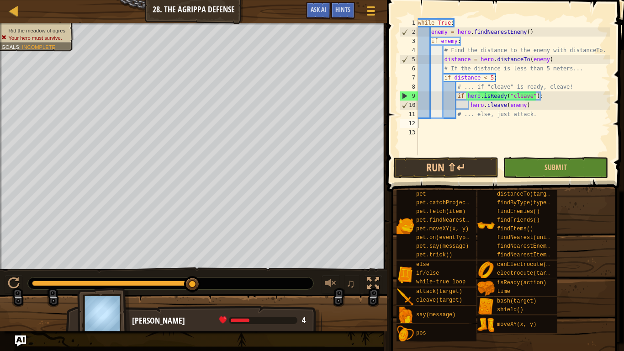
scroll to position [4, 0]
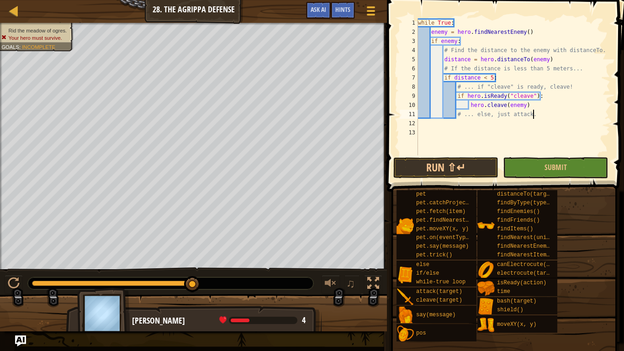
click at [538, 112] on div "while True : enemy = hero . findNearestEnemy ( ) if enemy : # Find the distance…" at bounding box center [513, 95] width 194 height 155
type textarea "# ... else, just attack."
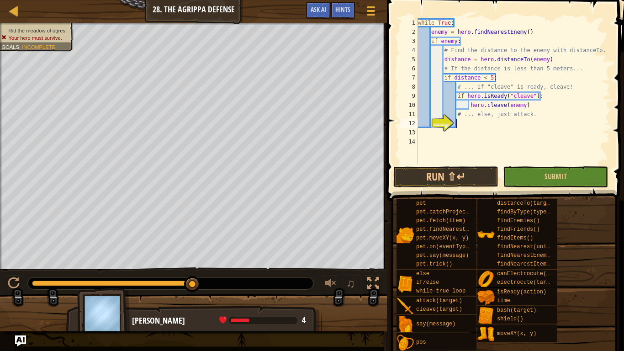
type textarea "e"
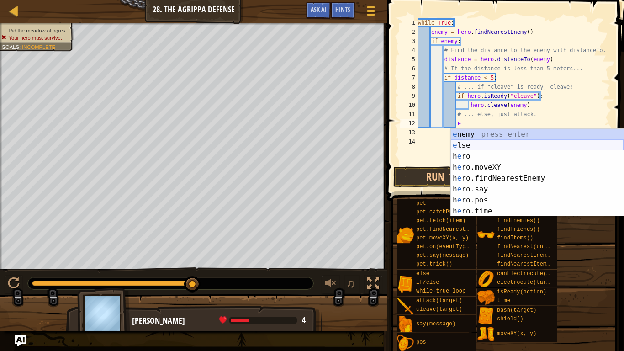
click at [479, 147] on div "e nemy press enter e lse press enter h e ro press enter h e ro.moveXY press ent…" at bounding box center [537, 184] width 173 height 110
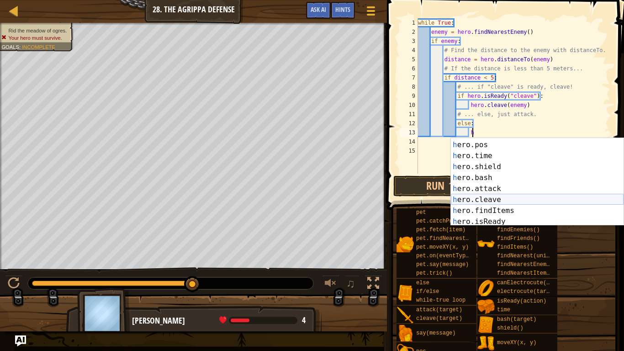
scroll to position [43, 0]
click at [491, 187] on div "h ero.say press enter h ero.pos press enter h ero.time press enter h ero.shield…" at bounding box center [537, 183] width 173 height 110
type textarea "hero.attack(enemy)"
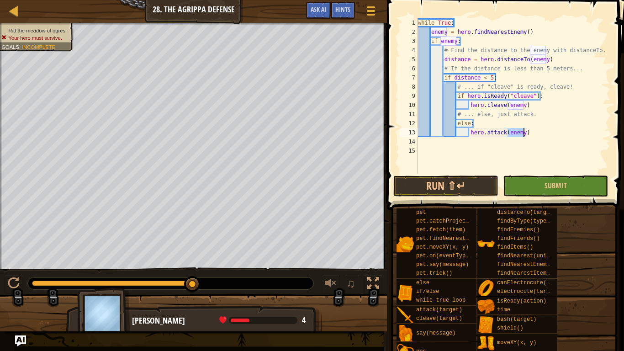
click at [537, 129] on div "while True : enemy = hero . findNearestEnemy ( ) if enemy : # Find the distance…" at bounding box center [513, 105] width 194 height 174
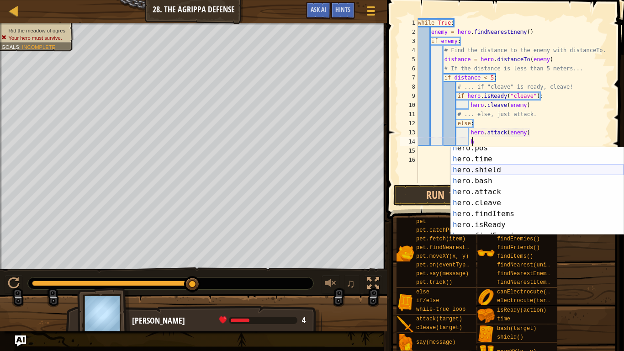
scroll to position [50, 0]
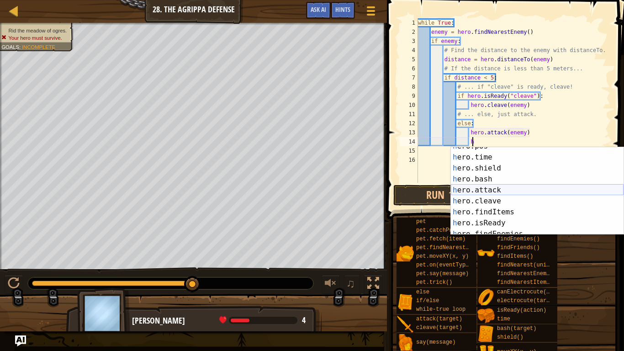
click at [537, 188] on div "h ero.pos press enter h ero.time press enter h ero.shield press enter h ero.bas…" at bounding box center [537, 196] width 173 height 110
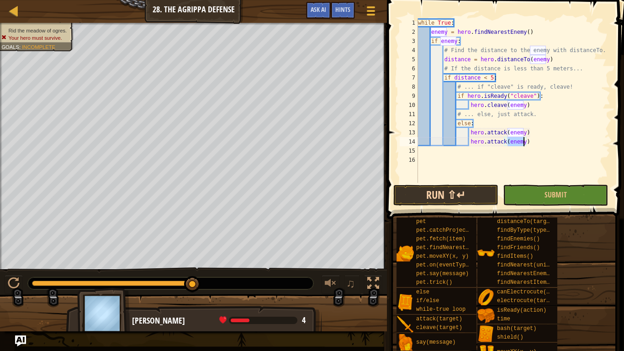
type textarea "hero.attack(enemy)"
click at [459, 199] on button "Run ⇧↵" at bounding box center [446, 195] width 105 height 21
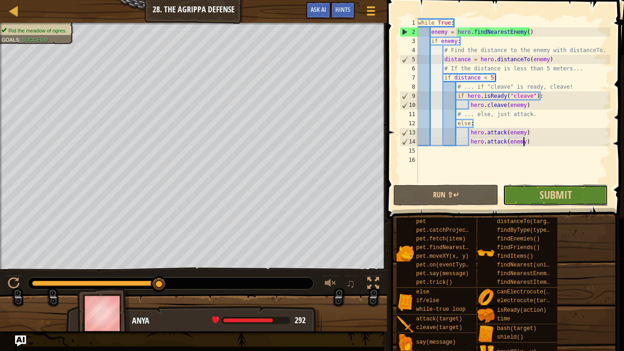
click at [528, 193] on button "Submit" at bounding box center [555, 195] width 105 height 21
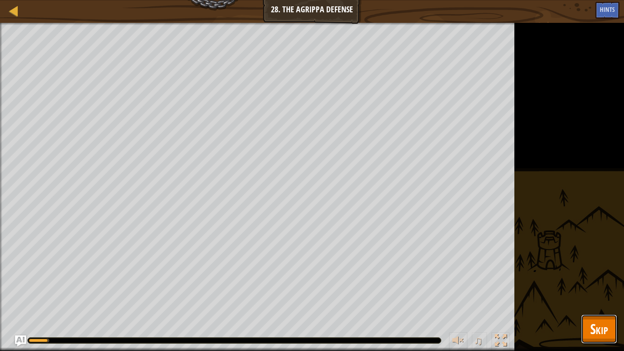
click at [596, 295] on span "Skip" at bounding box center [599, 328] width 18 height 19
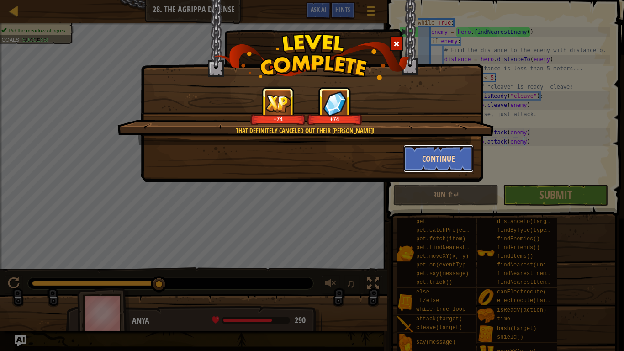
click at [417, 168] on button "Continue" at bounding box center [439, 158] width 71 height 27
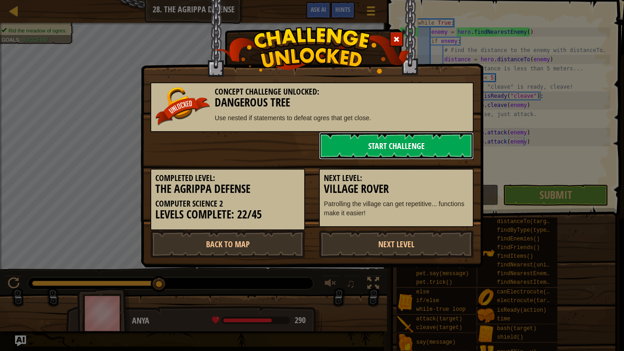
click at [342, 149] on link "Start Challenge" at bounding box center [396, 145] width 155 height 27
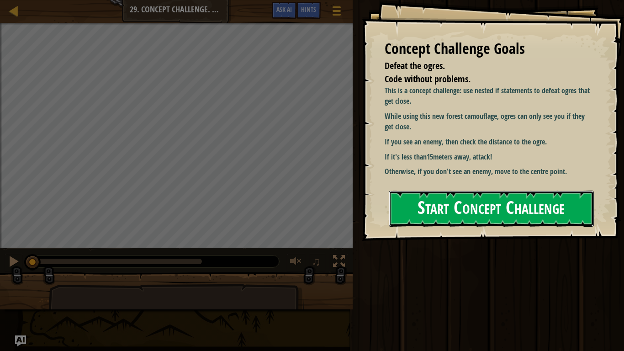
click at [449, 198] on button "Start Concept Challenge" at bounding box center [491, 209] width 205 height 36
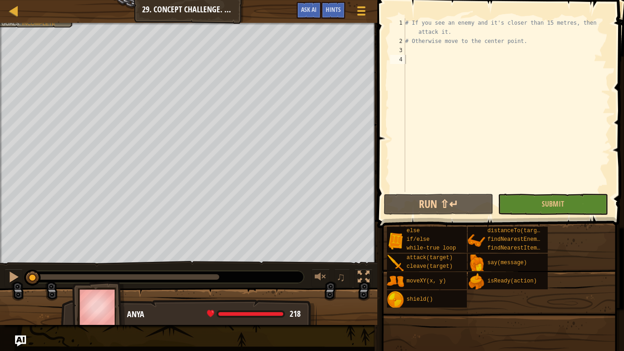
click at [5, 10] on div "Map Computer Science 2 29. Concept Challenge. Dangerous Tree Game Menu Done Hin…" at bounding box center [189, 11] width 378 height 23
click at [12, 8] on div at bounding box center [13, 10] width 11 height 11
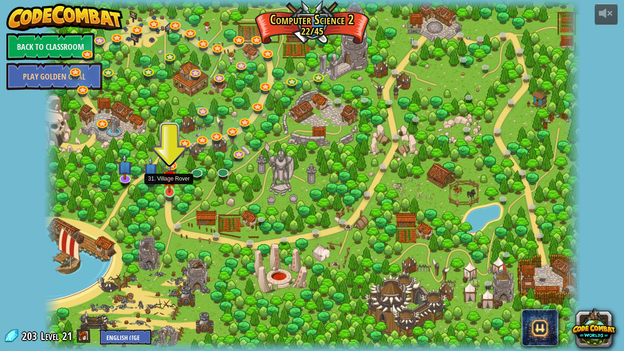
click at [166, 187] on img at bounding box center [170, 177] width 14 height 31
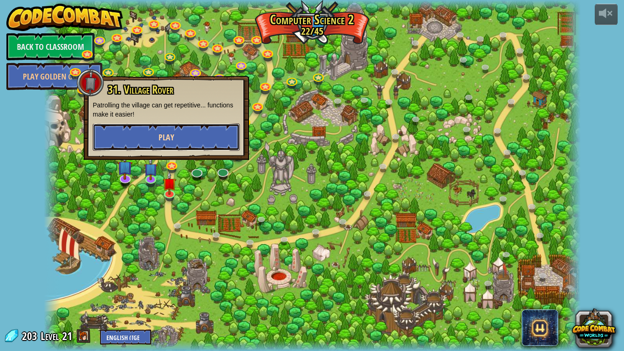
click at [188, 136] on button "Play" at bounding box center [166, 136] width 147 height 27
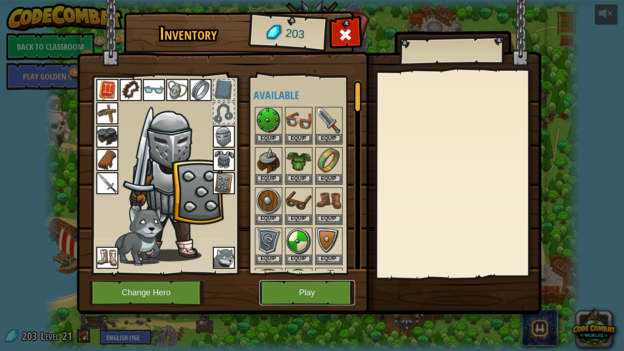
click at [300, 286] on button "Play" at bounding box center [308, 292] width 96 height 25
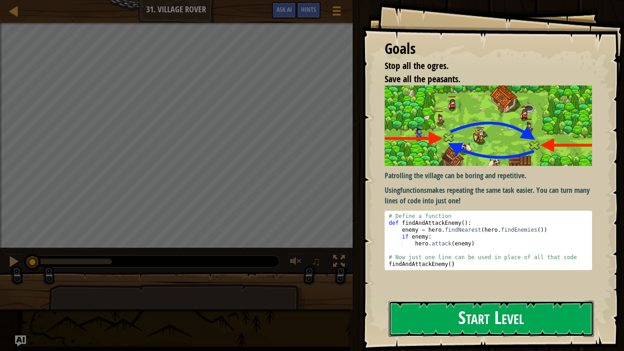
click at [451, 295] on button "Start Level" at bounding box center [491, 319] width 205 height 36
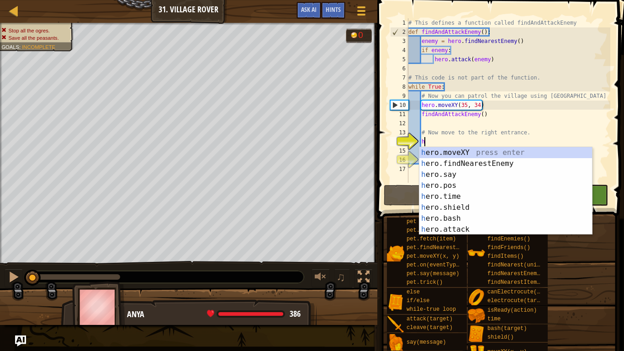
scroll to position [4, 2]
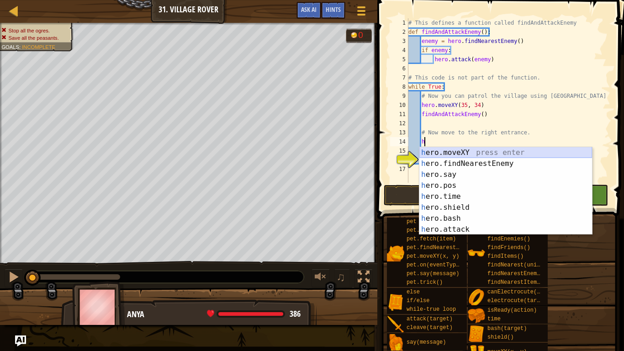
click at [468, 151] on div "h ero.moveXY press enter h ero.findNearestEnemy press enter h ero.say press ent…" at bounding box center [506, 202] width 173 height 110
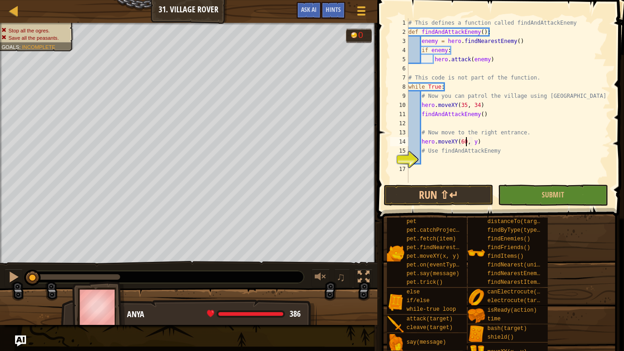
scroll to position [4, 8]
click at [478, 142] on div "# This defines a function called findAndAttackEnemy def findAndAttackEnemy ( ) …" at bounding box center [509, 109] width 204 height 183
click at [474, 144] on div "# This defines a function called findAndAttackEnemy def findAndAttackEnemy ( ) …" at bounding box center [509, 109] width 204 height 183
type textarea "hero.moveXY(60, 31)"
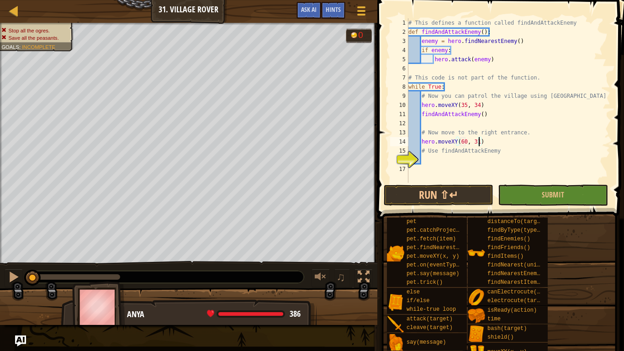
click at [431, 169] on div "# This defines a function called findAndAttackEnemy def findAndAttackEnemy ( ) …" at bounding box center [509, 109] width 204 height 183
click at [424, 166] on div "# This defines a function called findAndAttackEnemy def findAndAttackEnemy ( ) …" at bounding box center [509, 109] width 204 height 183
click at [430, 160] on div "# This defines a function called findAndAttackEnemy def findAndAttackEnemy ( ) …" at bounding box center [509, 109] width 204 height 183
type textarea "h"
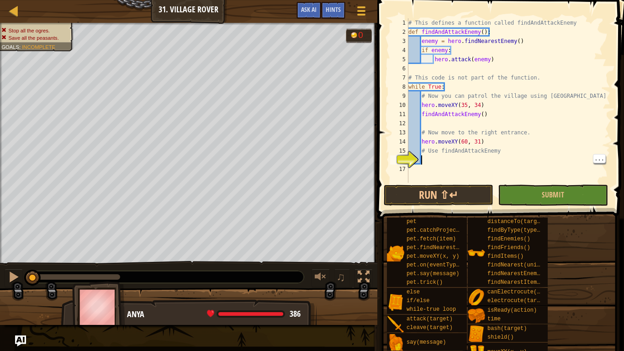
scroll to position [4, 2]
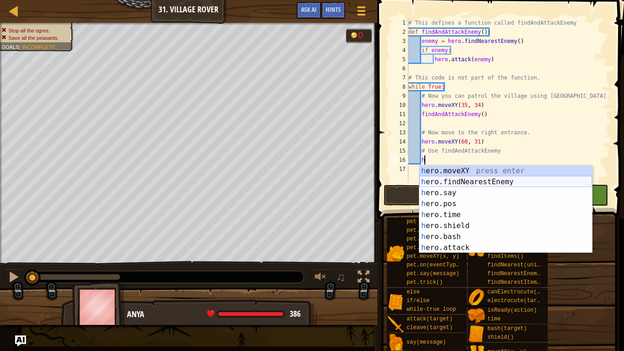
click at [491, 185] on div "h ero.moveXY press enter h ero.findNearestEnemy press enter h ero.say press ent…" at bounding box center [506, 220] width 173 height 110
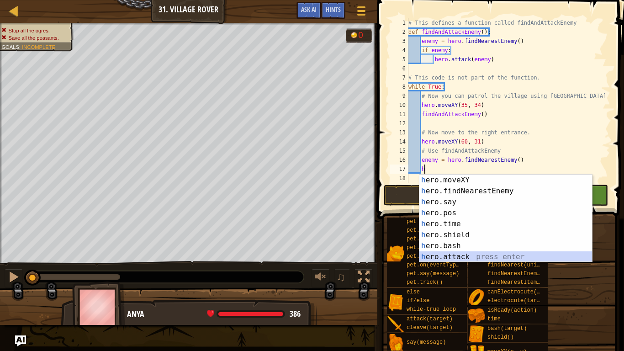
click at [475, 256] on div "h ero.moveXY press enter h ero.findNearestEnemy press enter h ero.say press ent…" at bounding box center [506, 230] width 173 height 110
type textarea "hero.attack(enemy)"
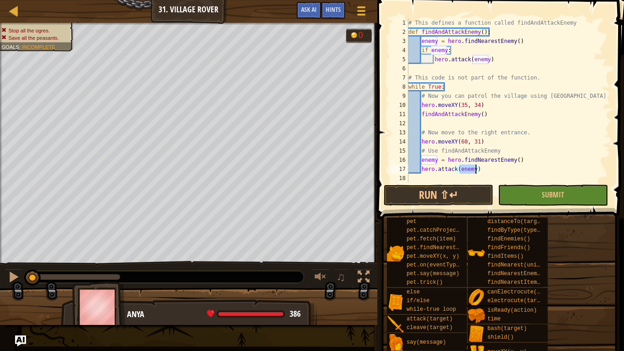
click at [482, 173] on div "# This defines a function called findAndAttackEnemy def findAndAttackEnemy ( ) …" at bounding box center [509, 109] width 204 height 183
drag, startPoint x: 422, startPoint y: 169, endPoint x: 484, endPoint y: 174, distance: 61.9
click at [484, 174] on div "# This defines a function called findAndAttackEnemy def findAndAttackEnemy ( ) …" at bounding box center [509, 109] width 204 height 183
type textarea "hero.attack(enemy)"
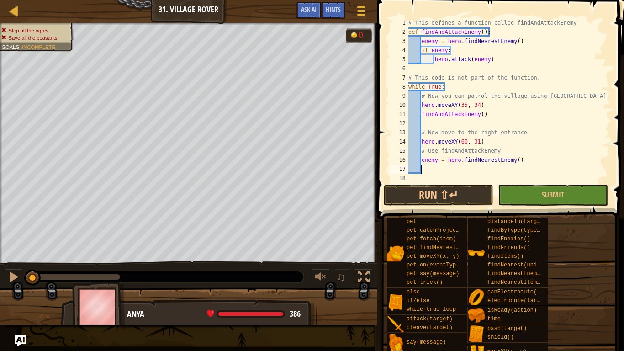
type textarea "e"
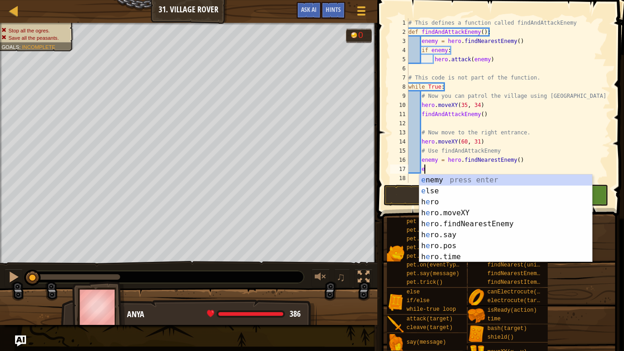
scroll to position [4, 2]
click at [484, 194] on div "e nemy press enter e lse press enter h e ro press enter h e ro.moveXY press ent…" at bounding box center [506, 230] width 173 height 110
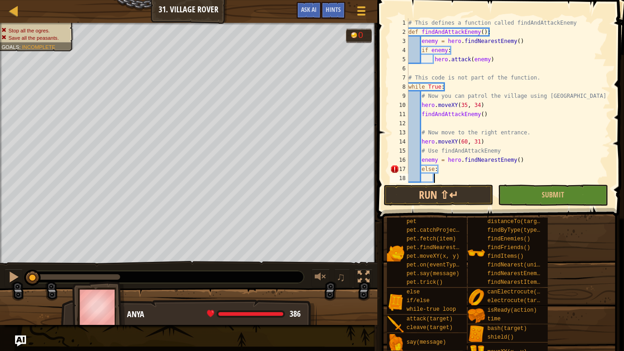
scroll to position [9, 0]
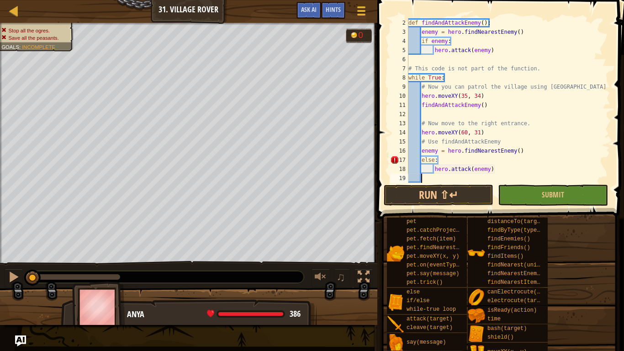
click at [495, 170] on div "def findAndAttackEnemy ( ) : enemy = hero . findNearestEnemy ( ) if enemy : her…" at bounding box center [509, 109] width 204 height 183
type textarea "hero.attack(enemy)"
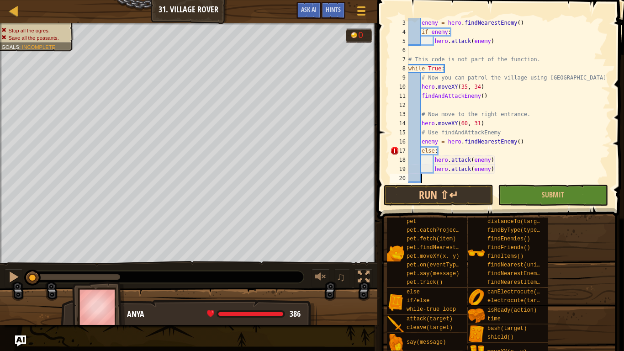
scroll to position [18, 0]
click at [444, 194] on button "Run ⇧↵" at bounding box center [439, 195] width 110 height 21
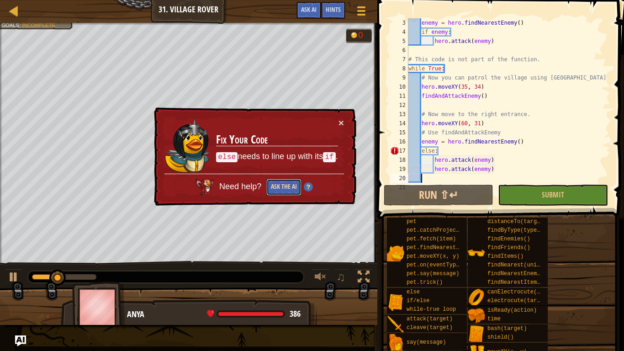
click at [291, 186] on button "Ask the AI" at bounding box center [283, 187] width 35 height 17
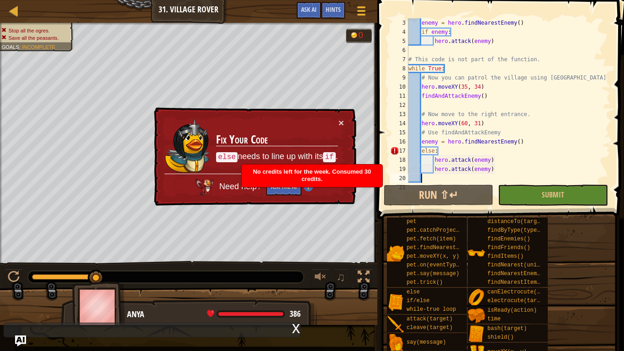
click at [434, 152] on div "enemy = hero . findNearestEnemy ( ) if enemy : hero . attack ( enemy ) # This c…" at bounding box center [509, 109] width 204 height 183
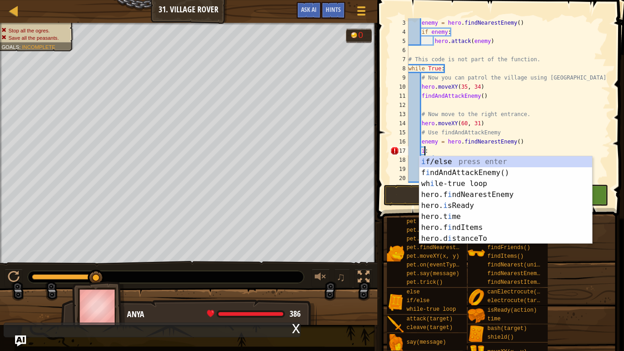
scroll to position [4, 2]
click at [450, 160] on div "i f/else press enter f i ndAndAttackEnemy() press enter wh i le-true loop press…" at bounding box center [506, 211] width 173 height 110
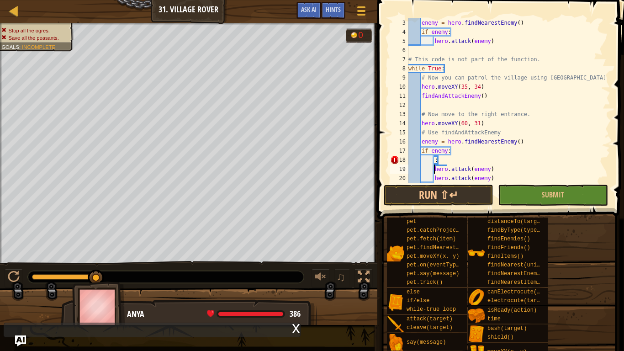
click at [435, 166] on div "enemy = hero . findNearestEnemy ( ) if enemy : hero . attack ( enemy ) # This c…" at bounding box center [509, 109] width 204 height 183
click at [442, 160] on div "enemy = hero . findNearestEnemy ( ) if enemy : hero . attack ( enemy ) # This c…" at bounding box center [509, 109] width 204 height 183
type textarea ":"
type textarea "if enemy:"
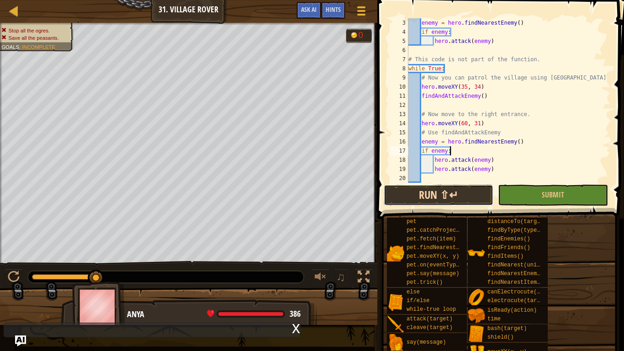
click at [432, 188] on button "Run ⇧↵" at bounding box center [439, 195] width 110 height 21
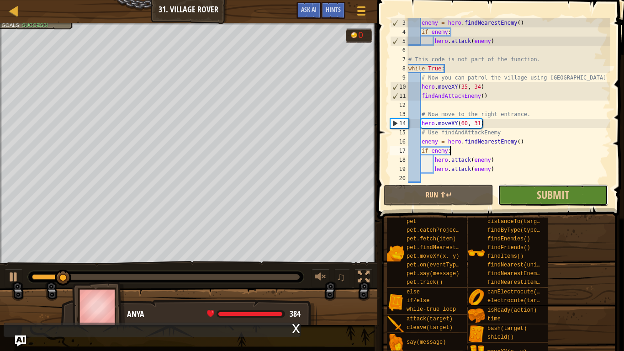
click at [546, 185] on button "Submit" at bounding box center [553, 195] width 110 height 21
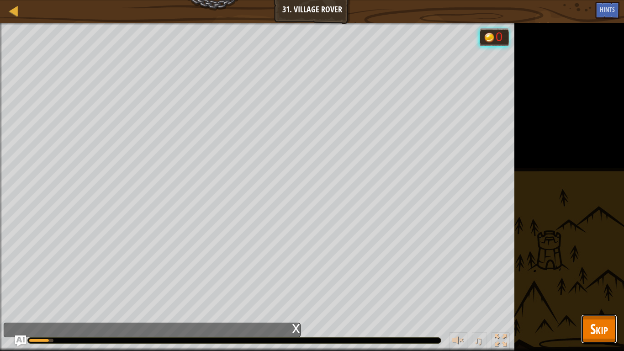
click at [599, 295] on span "Skip" at bounding box center [599, 328] width 18 height 19
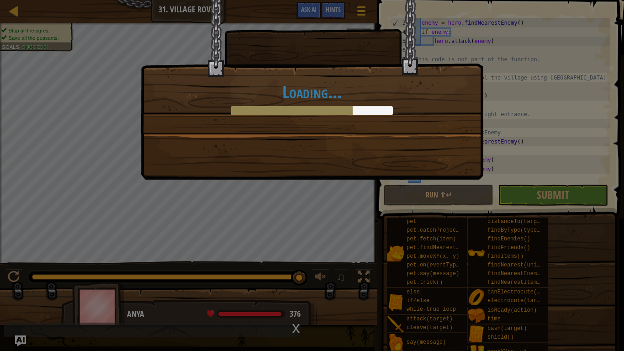
click at [404, 141] on div "Loading..." at bounding box center [312, 90] width 343 height 180
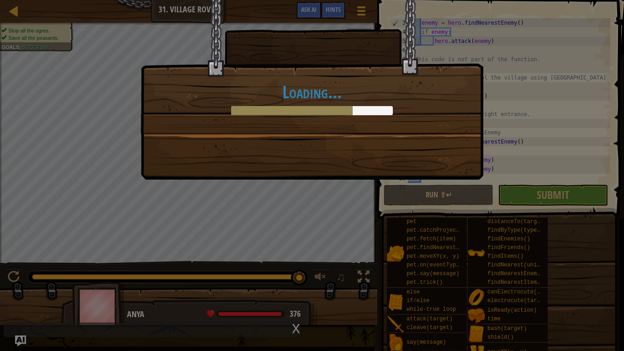
click at [404, 141] on div "Loading..." at bounding box center [312, 90] width 343 height 180
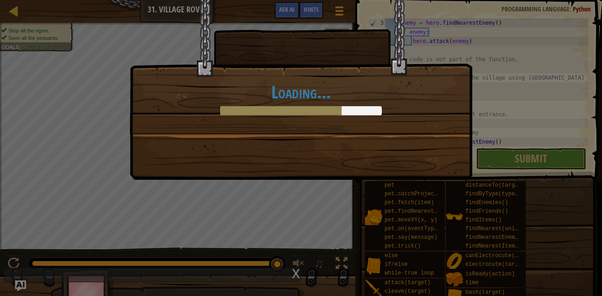
click at [338, 177] on div "Loading..." at bounding box center [301, 90] width 343 height 180
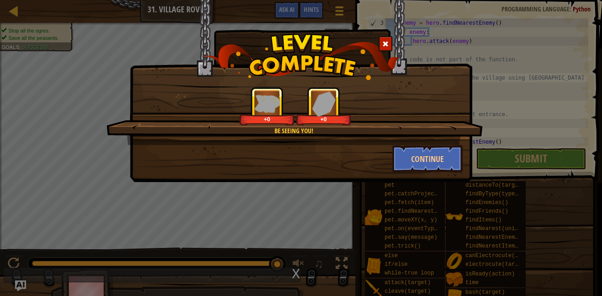
click at [234, 98] on div "+0 +0" at bounding box center [295, 106] width 355 height 38
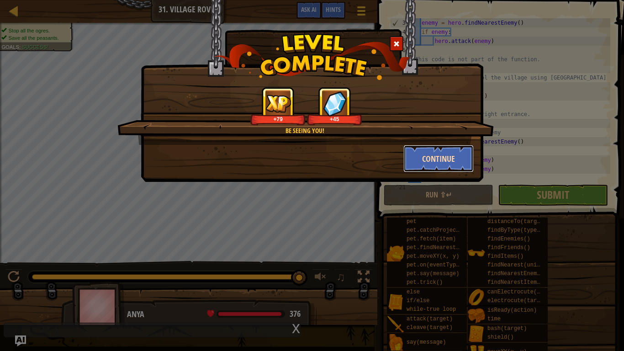
click at [441, 165] on button "Continue" at bounding box center [439, 158] width 71 height 27
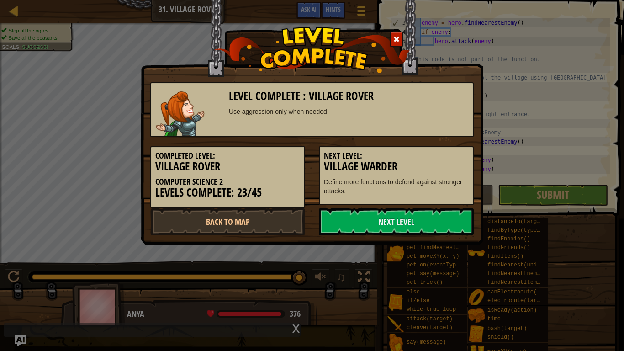
click at [437, 158] on h5 "Next Level:" at bounding box center [396, 155] width 145 height 9
click at [394, 36] on span at bounding box center [397, 39] width 6 height 6
